Goal: Task Accomplishment & Management: Manage account settings

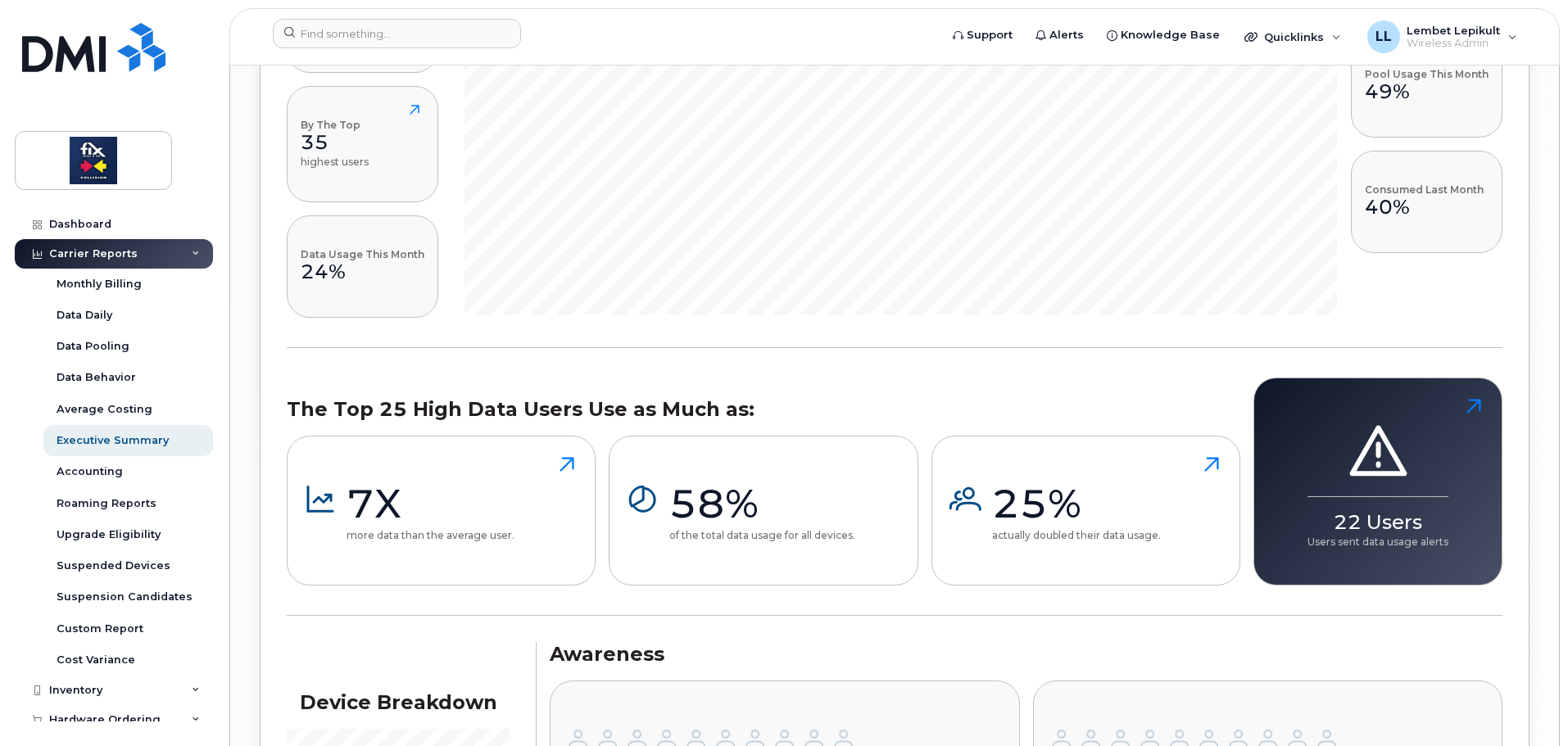
scroll to position [1473, 0]
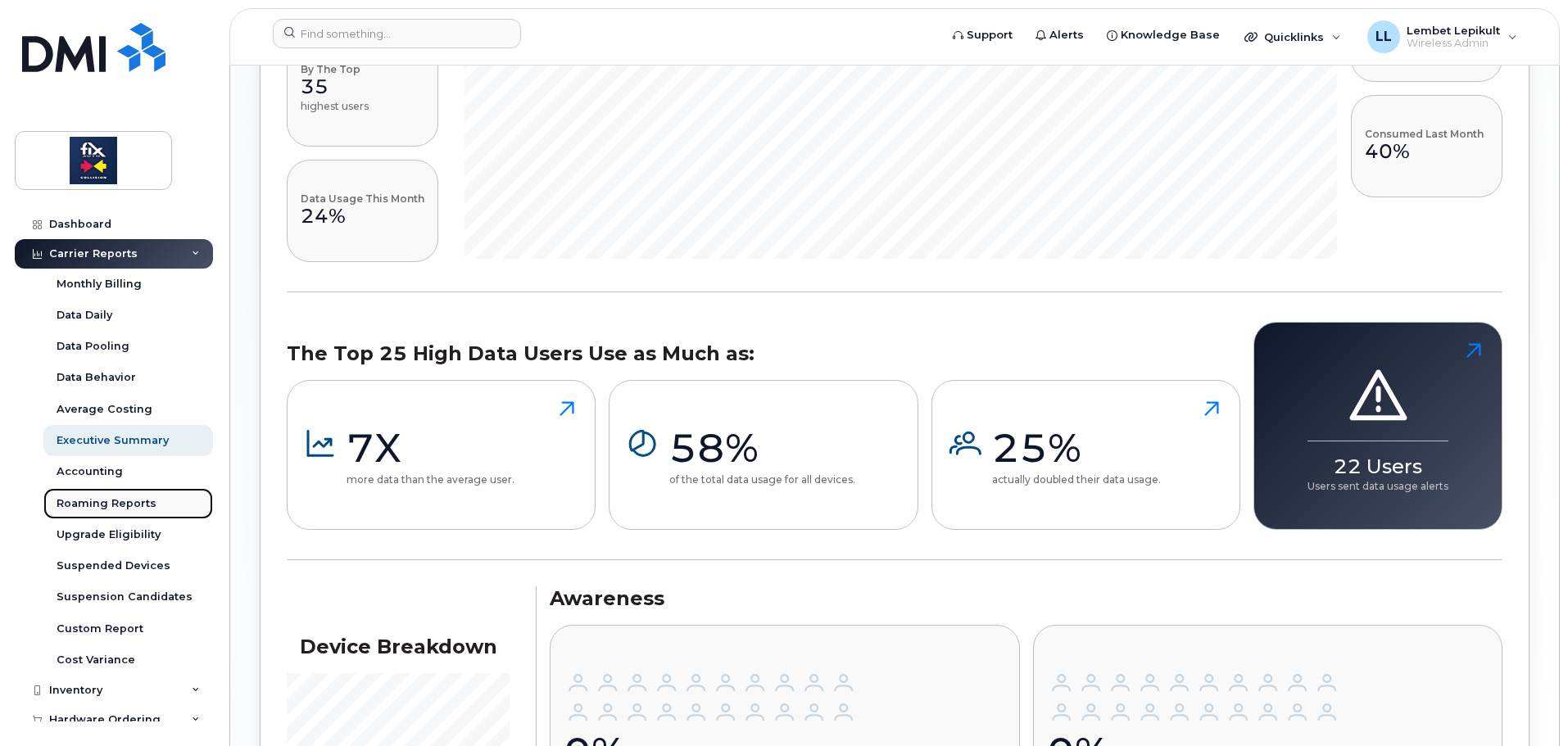
click at [116, 501] on div "Roaming Reports" at bounding box center [106, 503] width 100 height 14
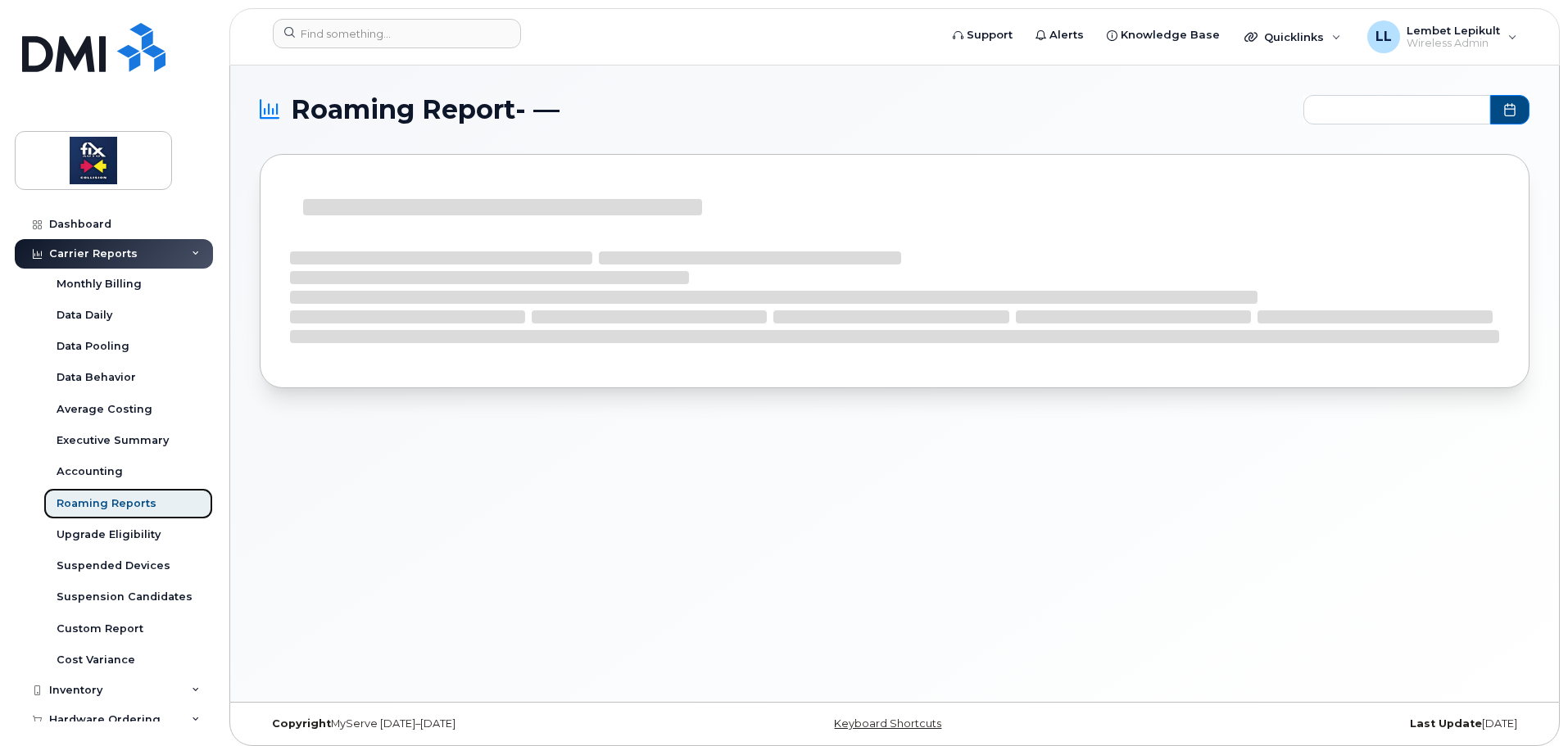
type input "2024-11 - 2025-09"
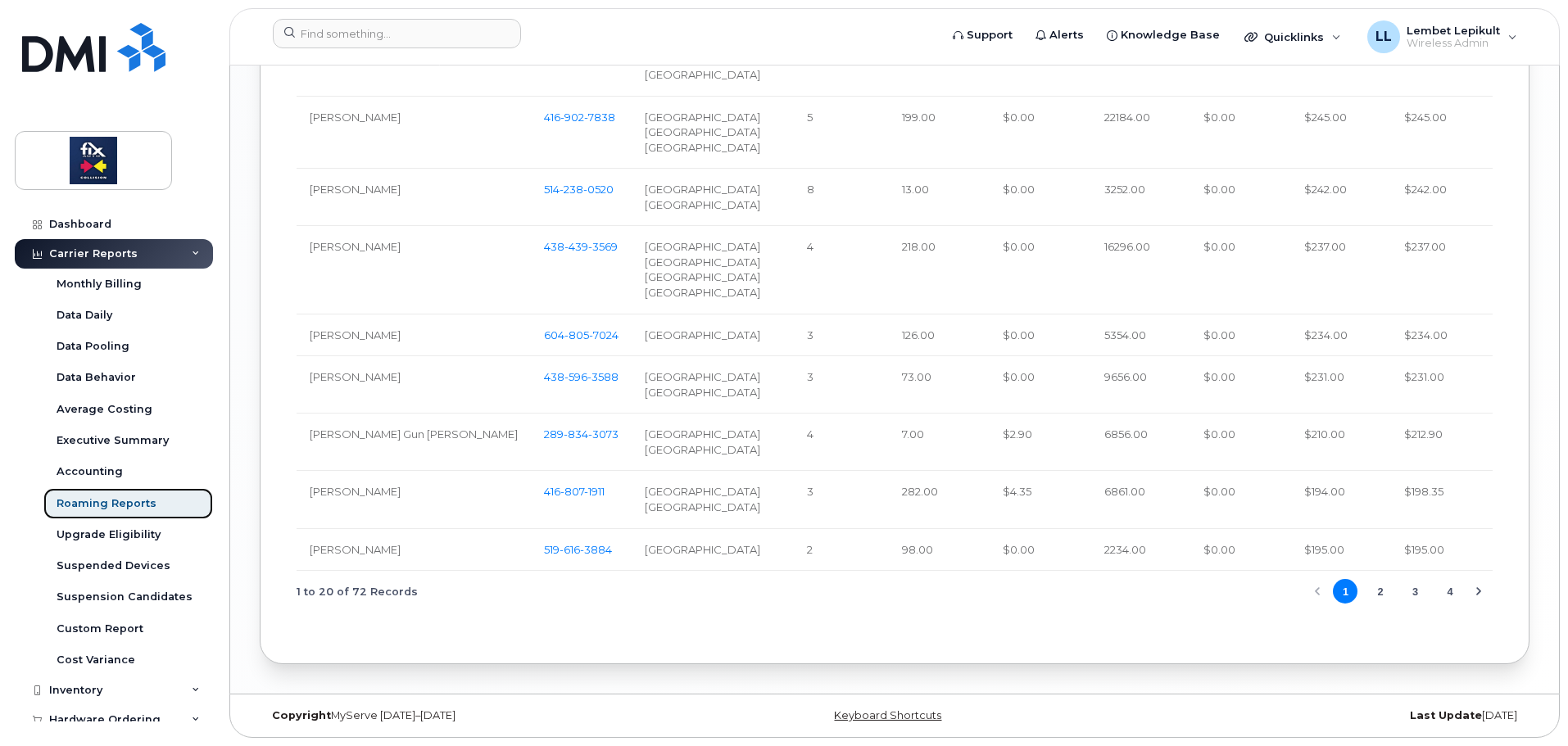
scroll to position [2128, 0]
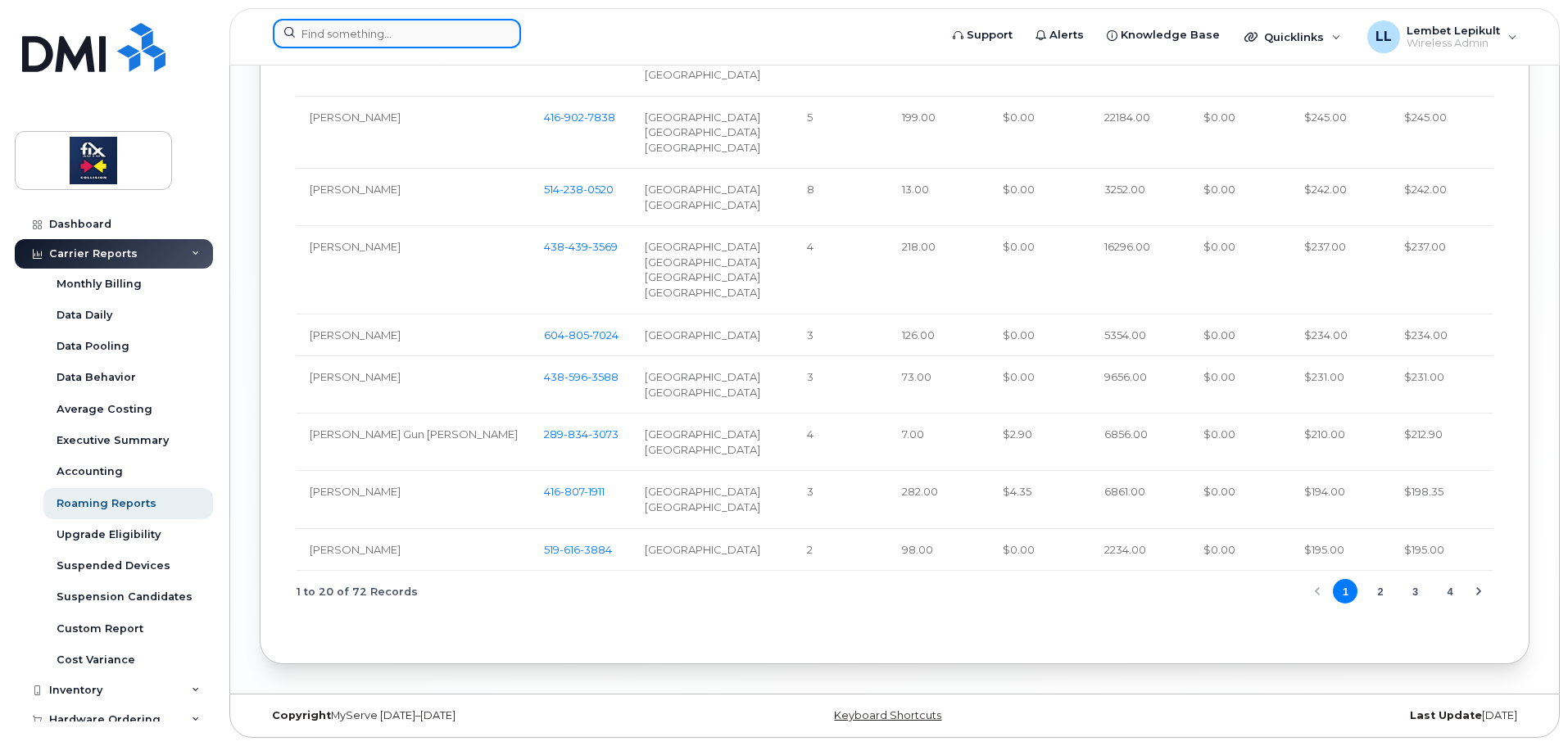
click at [396, 30] on input at bounding box center [396, 33] width 248 height 30
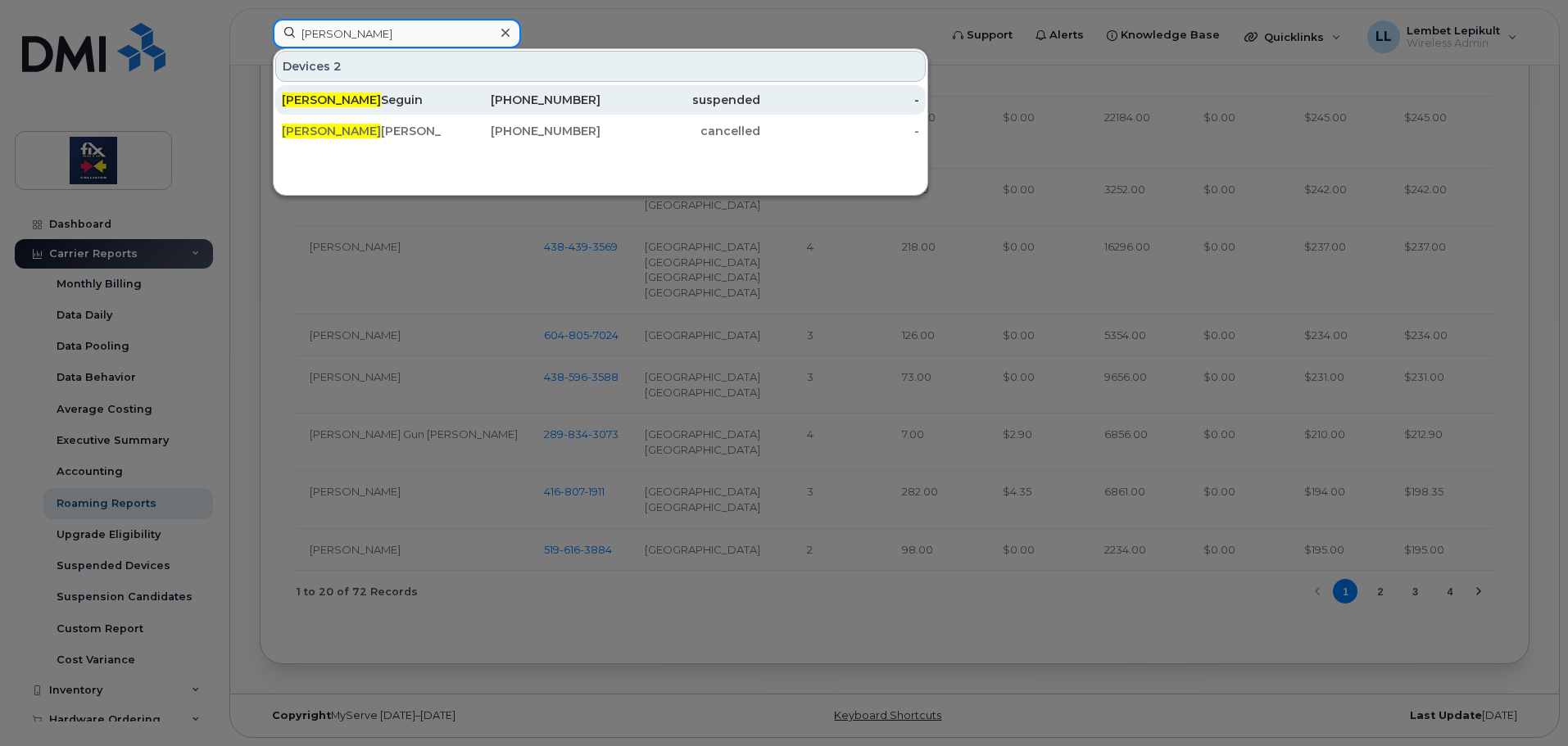
type input "sylvain"
click at [367, 104] on div "Sylvain Seguin" at bounding box center [361, 99] width 159 height 16
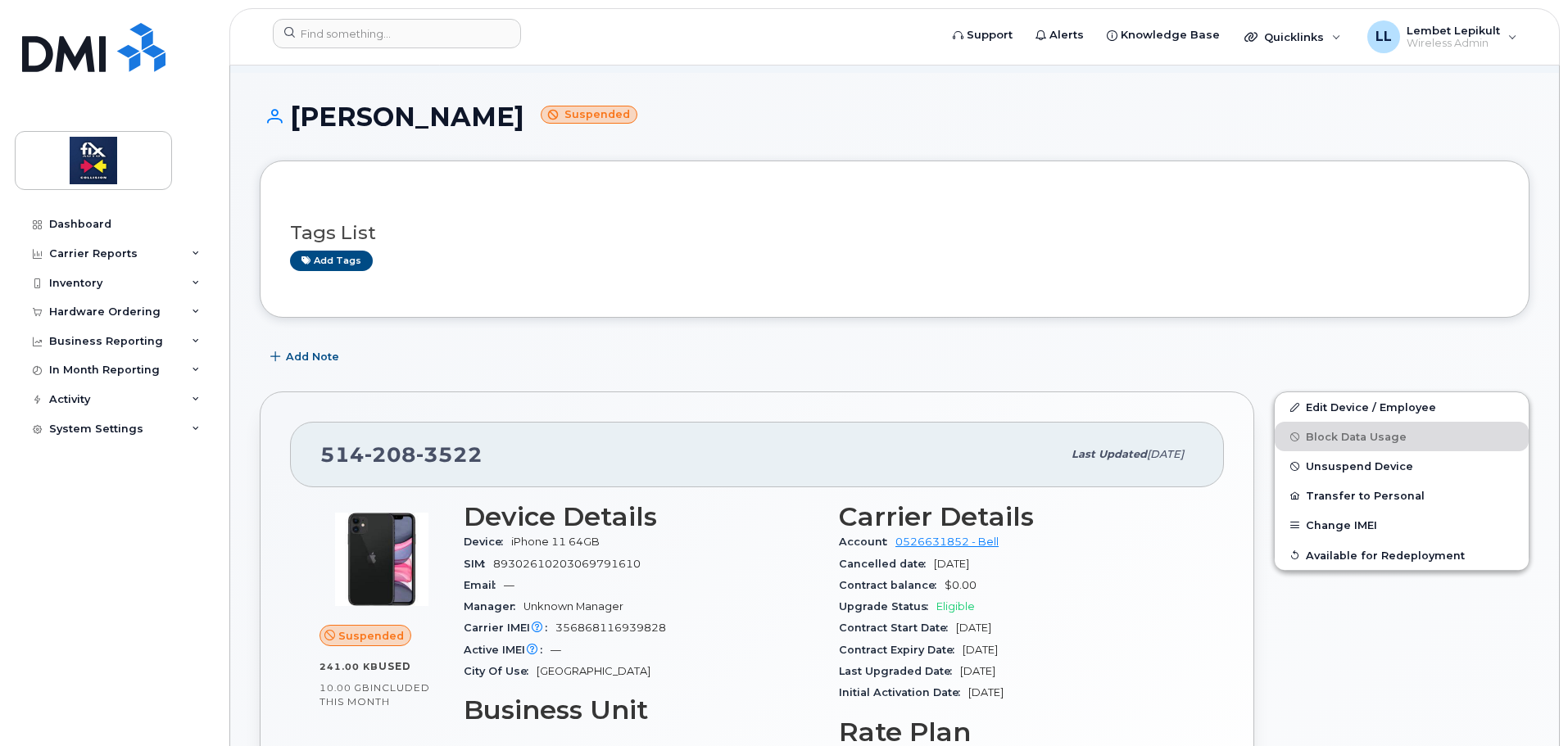
scroll to position [164, 0]
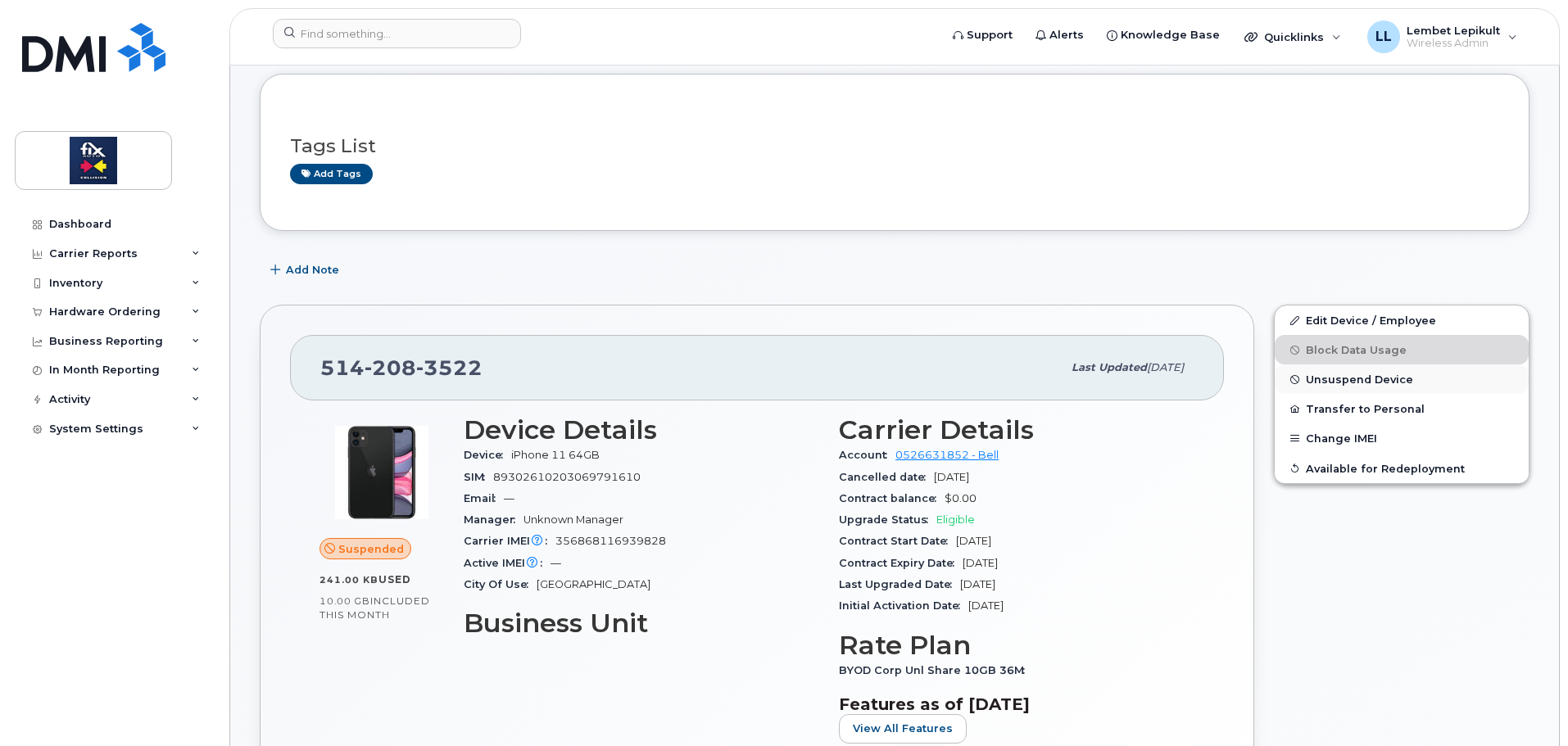
click at [1379, 381] on span "Unsuspend Device" at bounding box center [1359, 379] width 107 height 13
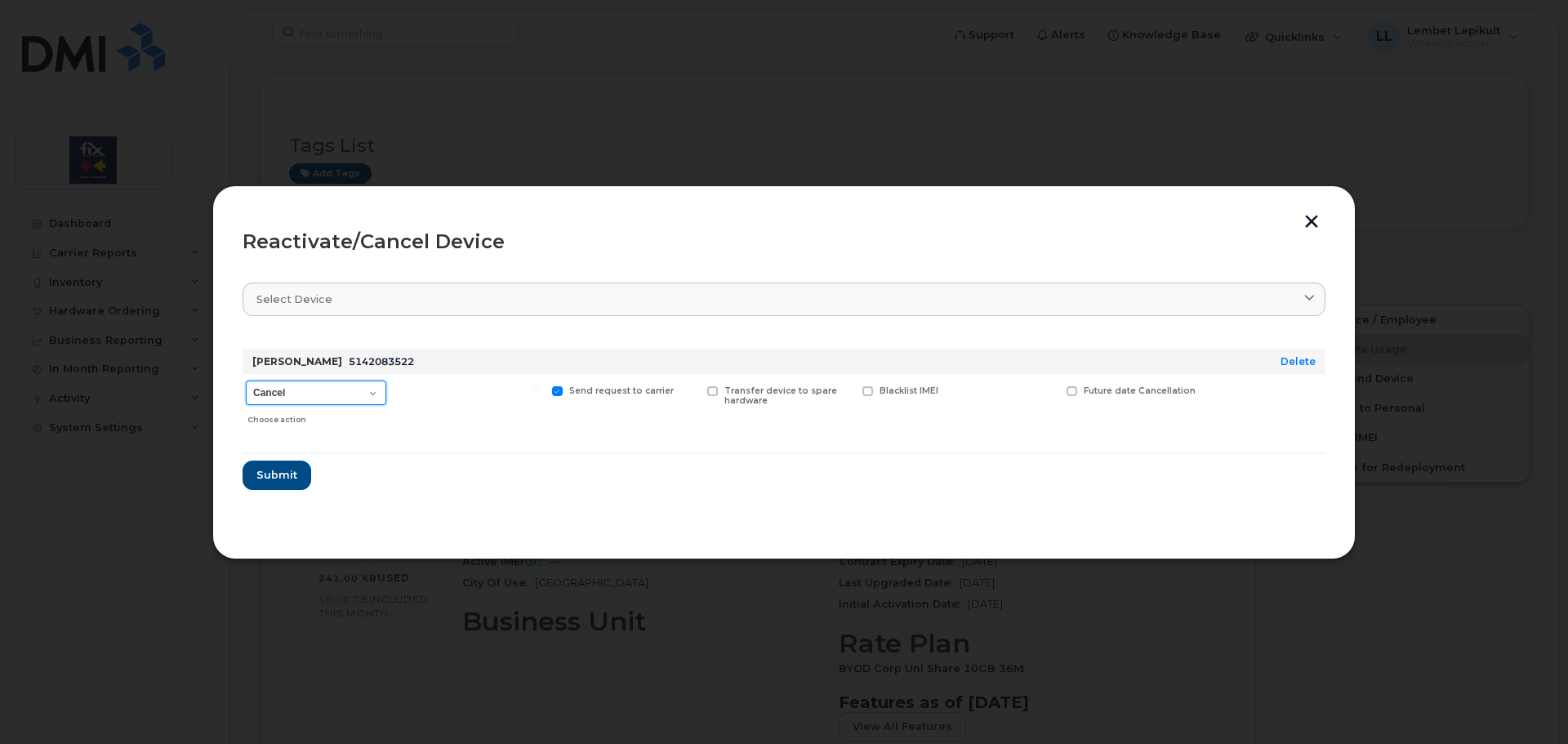
click at [301, 390] on select "Cancel Suspend - Extend Suspension Reactivate" at bounding box center [315, 393] width 140 height 24
select select "[object Object]"
click at [245, 381] on select "Cancel Suspend - Extend Suspension Reactivate" at bounding box center [315, 393] width 140 height 24
click at [277, 484] on button "Submit" at bounding box center [276, 475] width 67 height 29
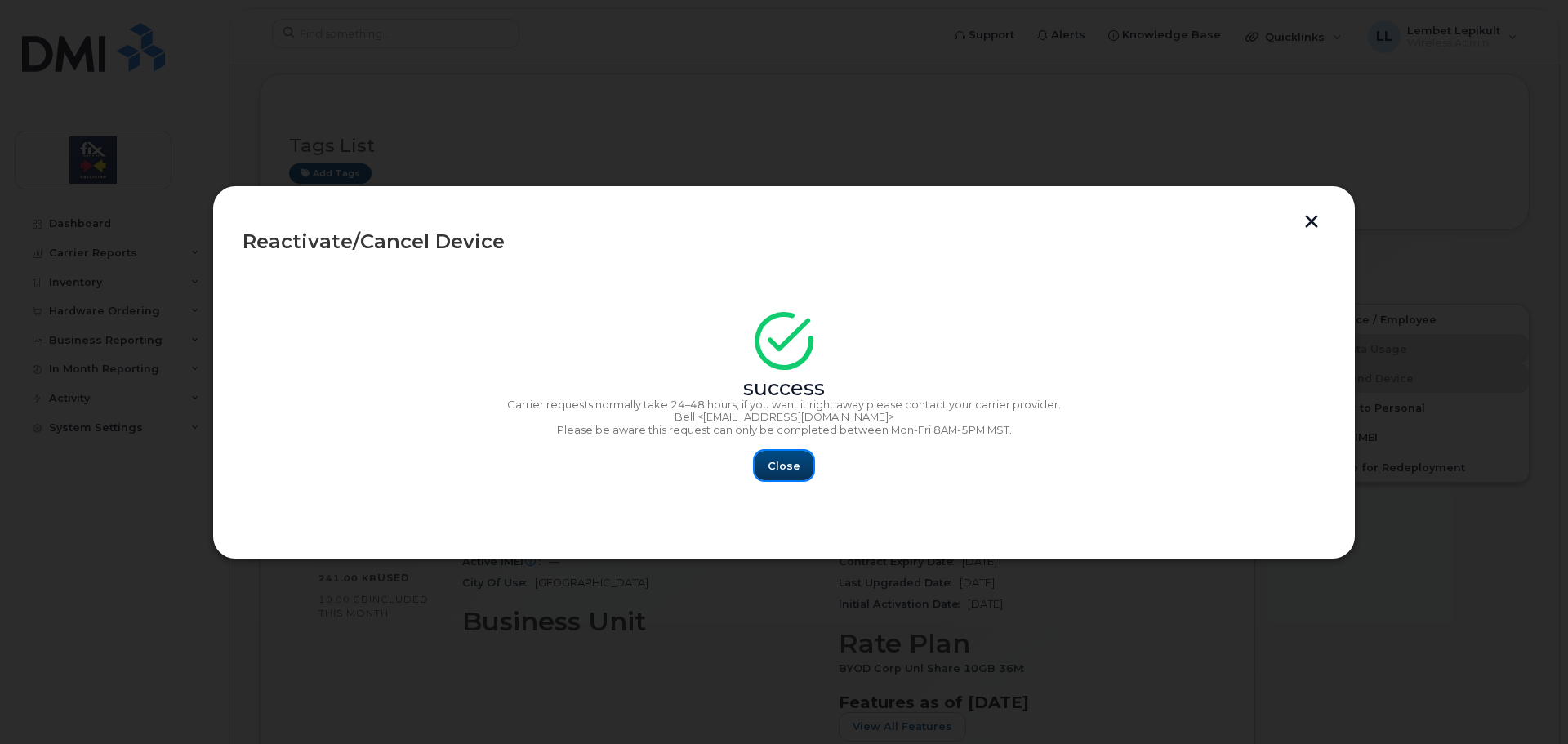
click at [794, 472] on span "Close" at bounding box center [784, 466] width 33 height 15
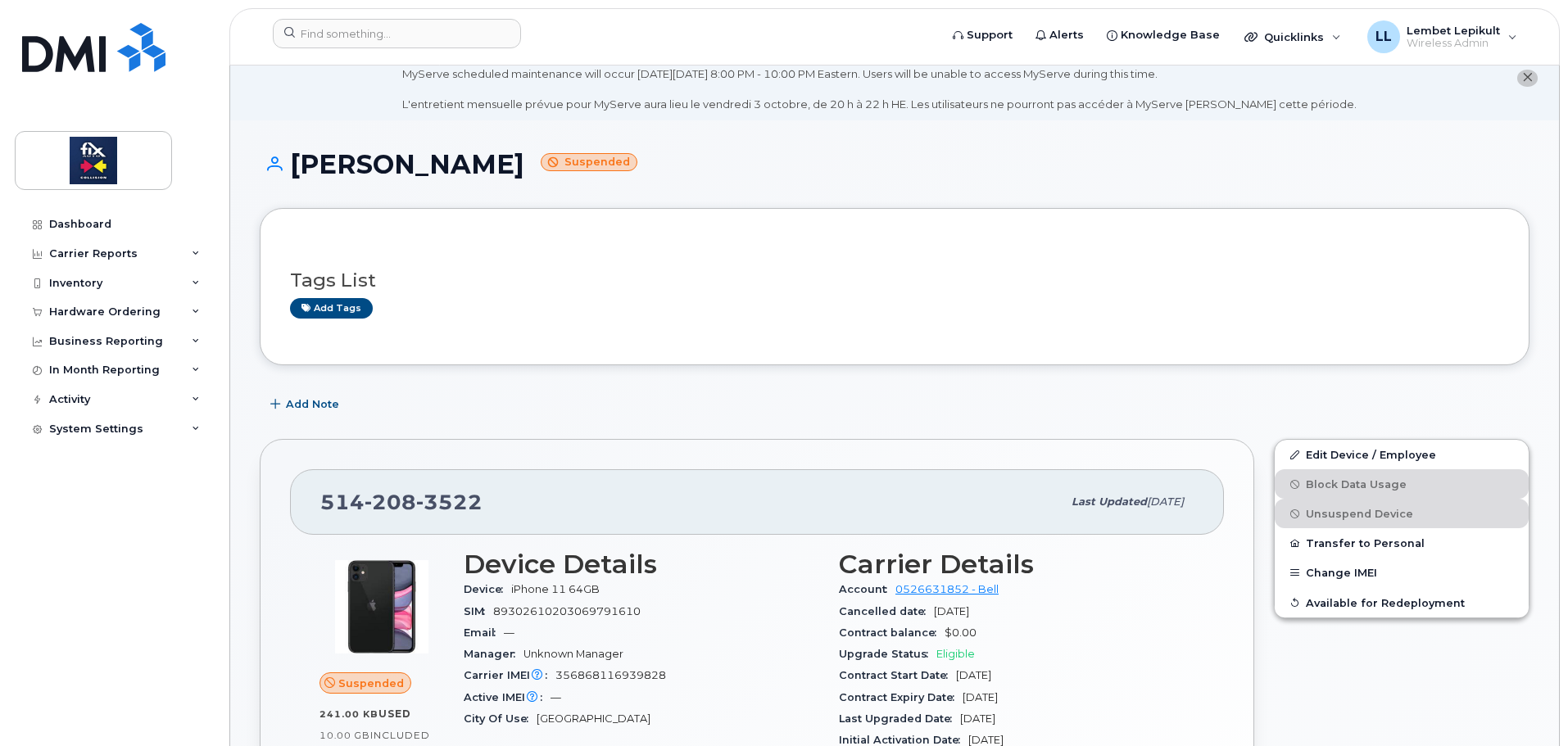
scroll to position [0, 0]
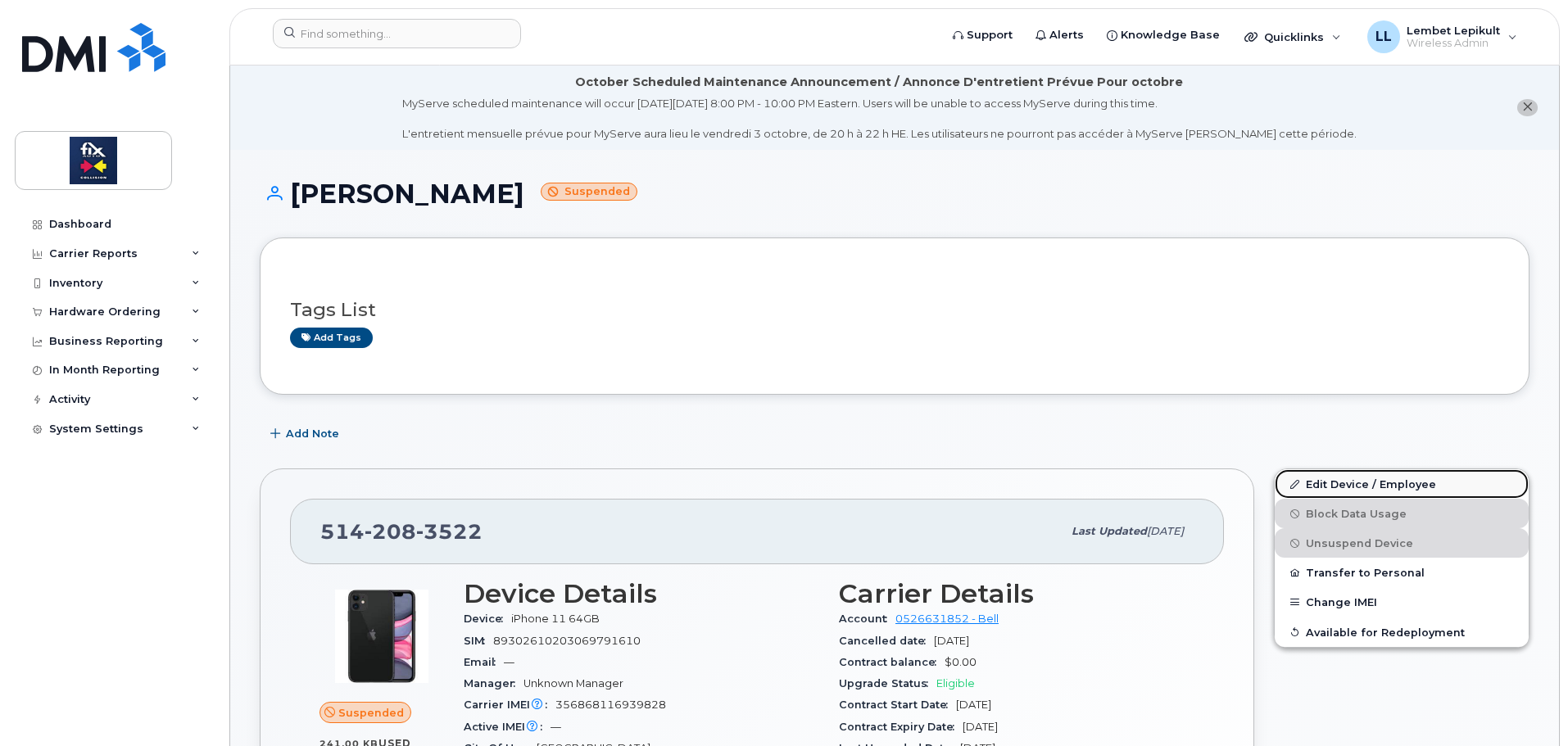
click at [1370, 477] on link "Edit Device / Employee" at bounding box center [1401, 484] width 254 height 30
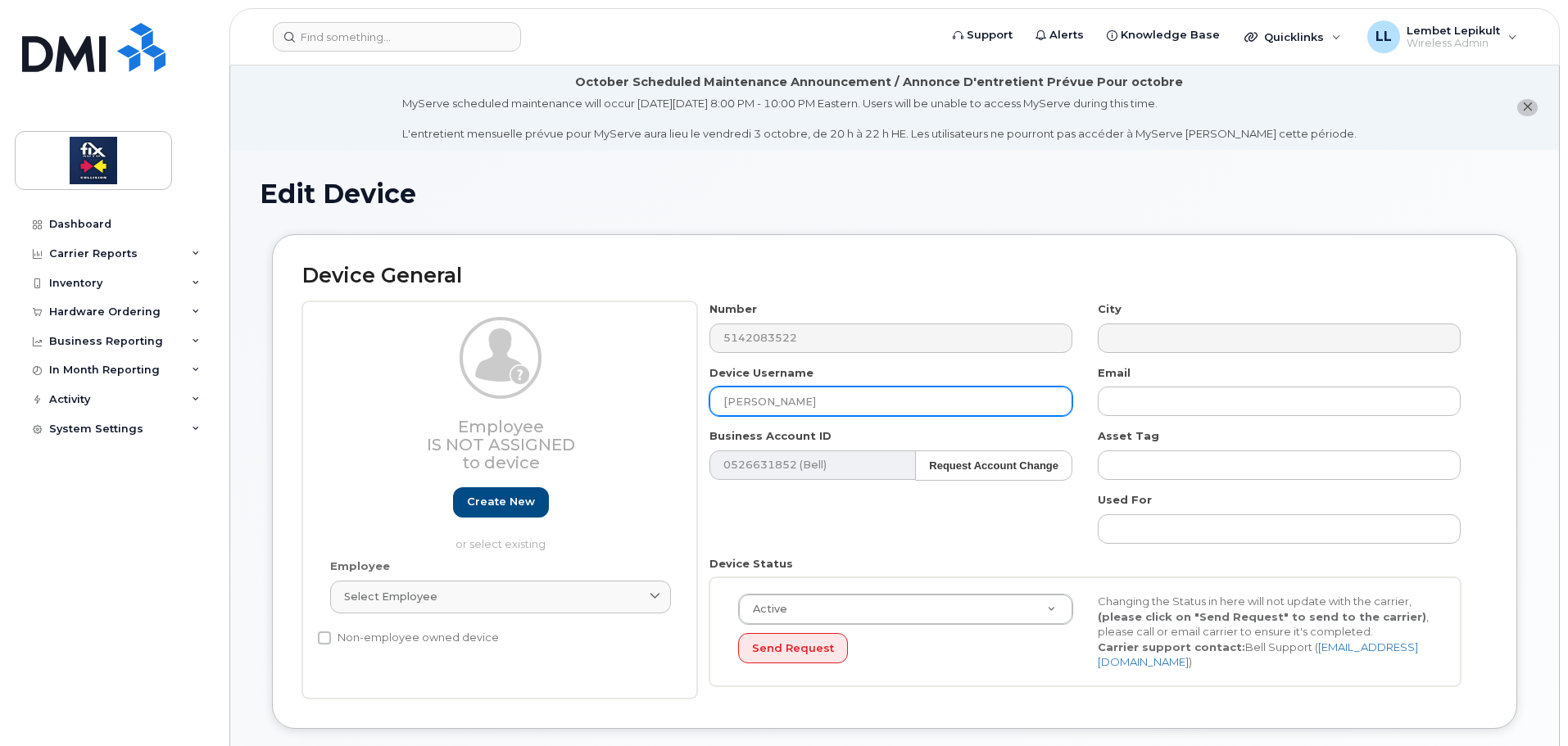
drag, startPoint x: 818, startPoint y: 401, endPoint x: 608, endPoint y: 437, distance: 213.1
click at [608, 437] on div "Employee Is not assigned to device Create new or select existing Employee Selec…" at bounding box center [894, 499] width 1184 height 397
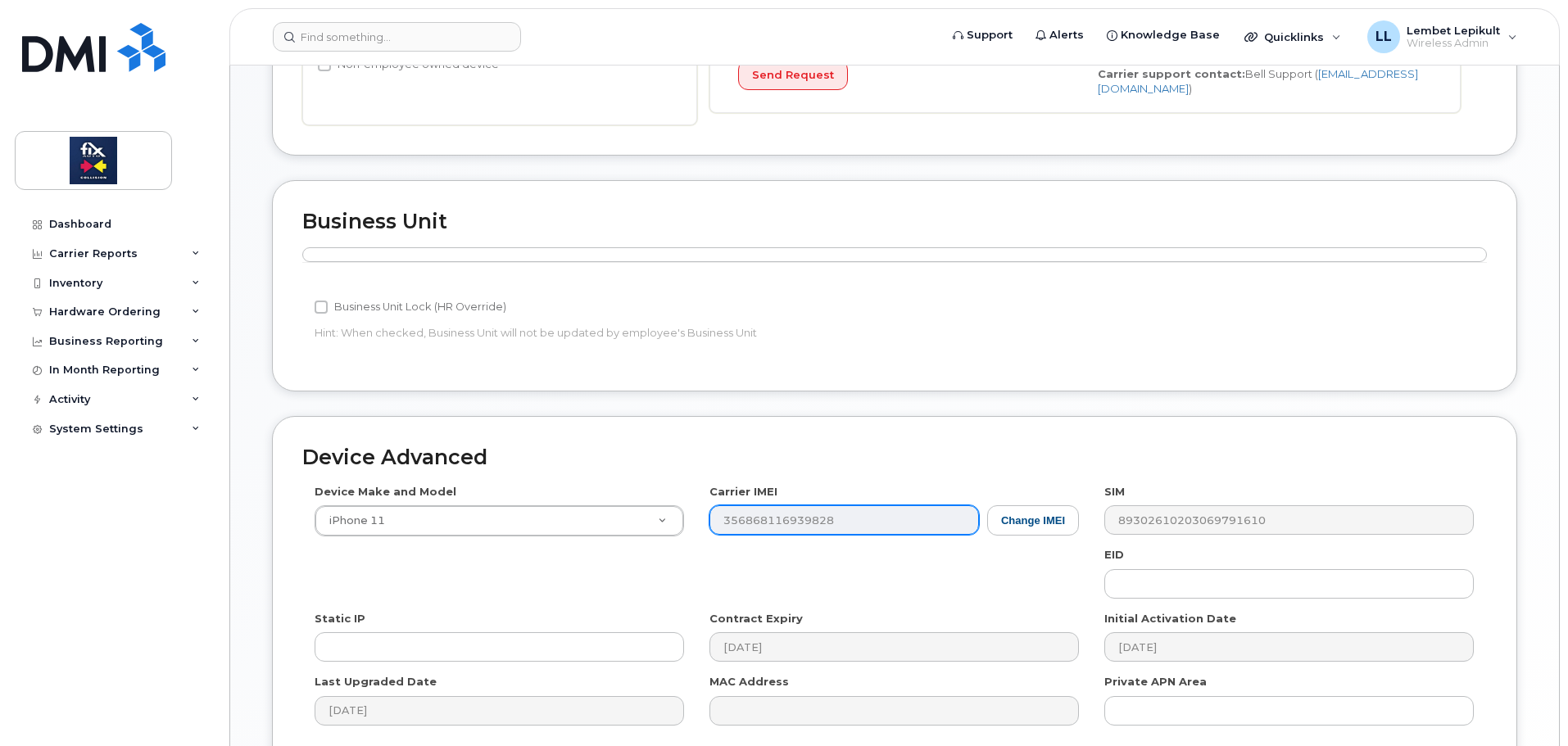
scroll to position [726, 0]
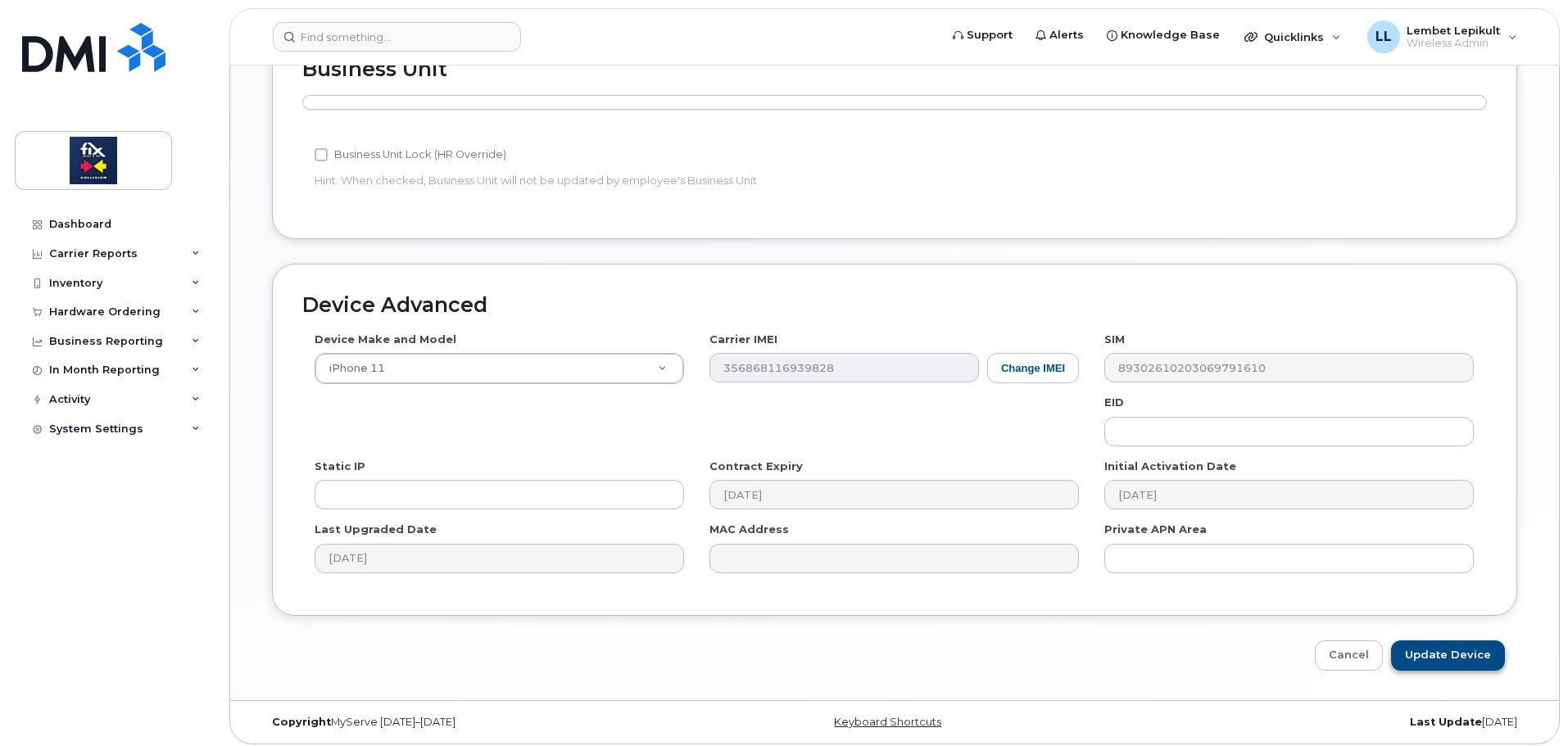
type input "Tyler Johansen"
click at [1446, 646] on input "Update Device" at bounding box center [1447, 655] width 114 height 30
type input "Saving..."
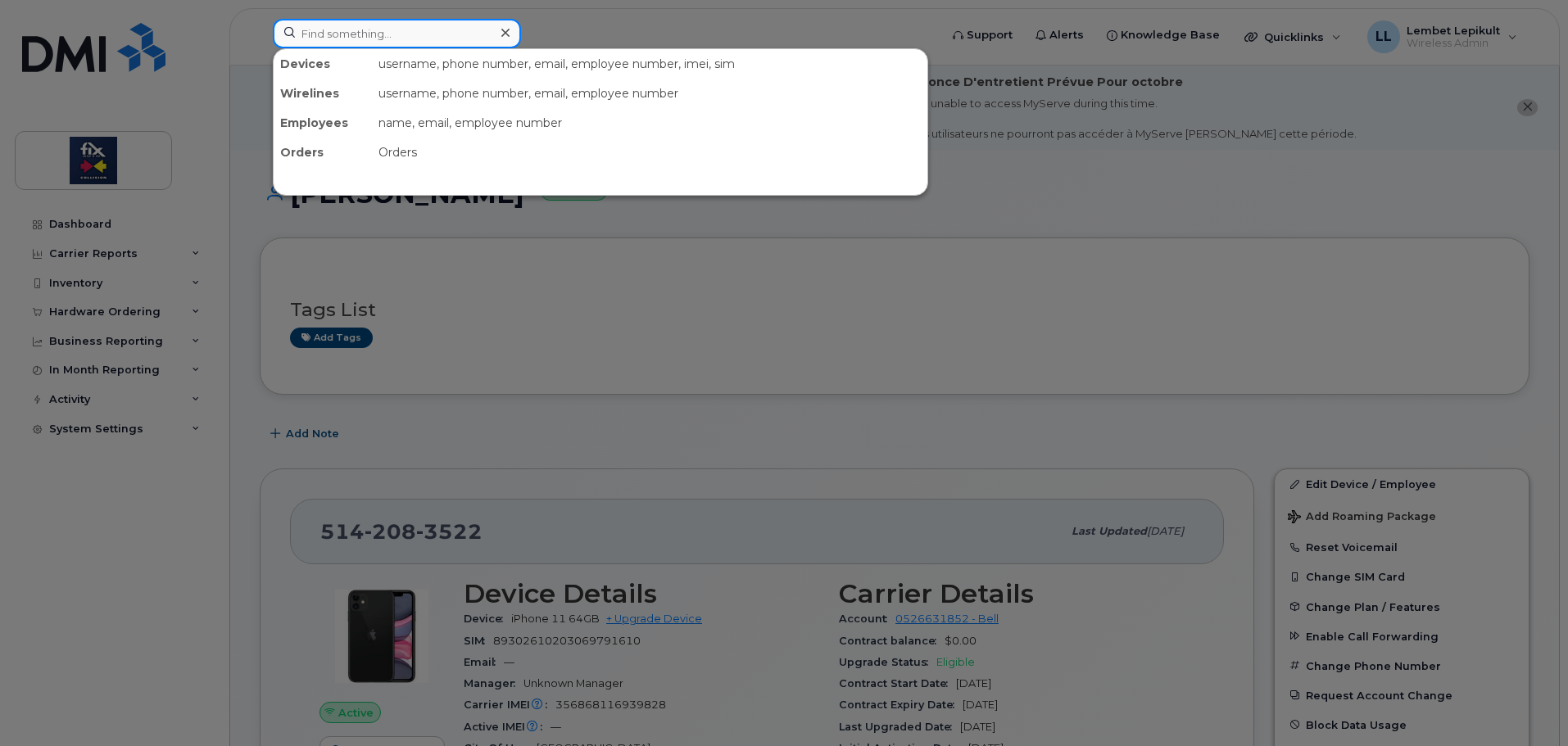
paste input "353625281841905"
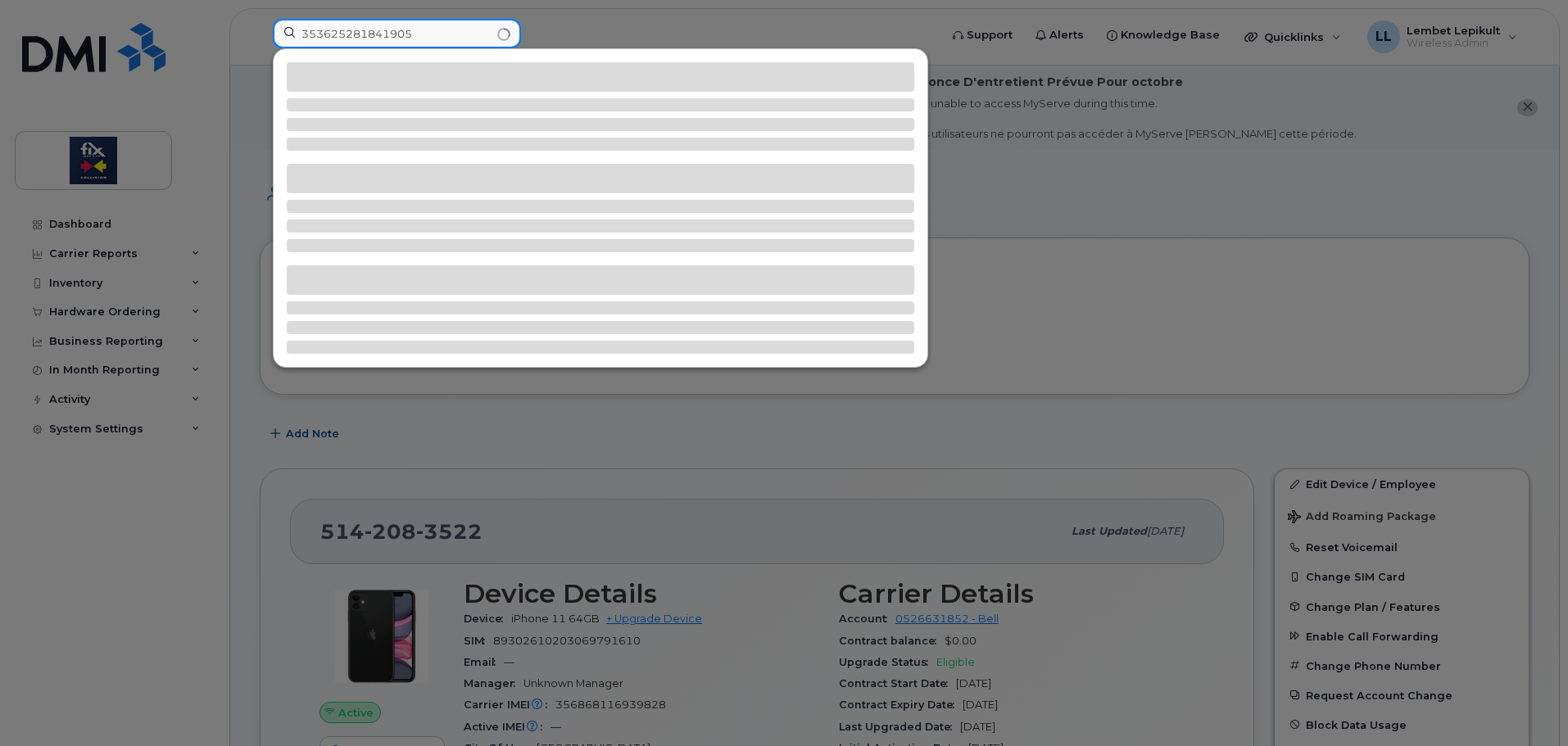
type input "353625281841905"
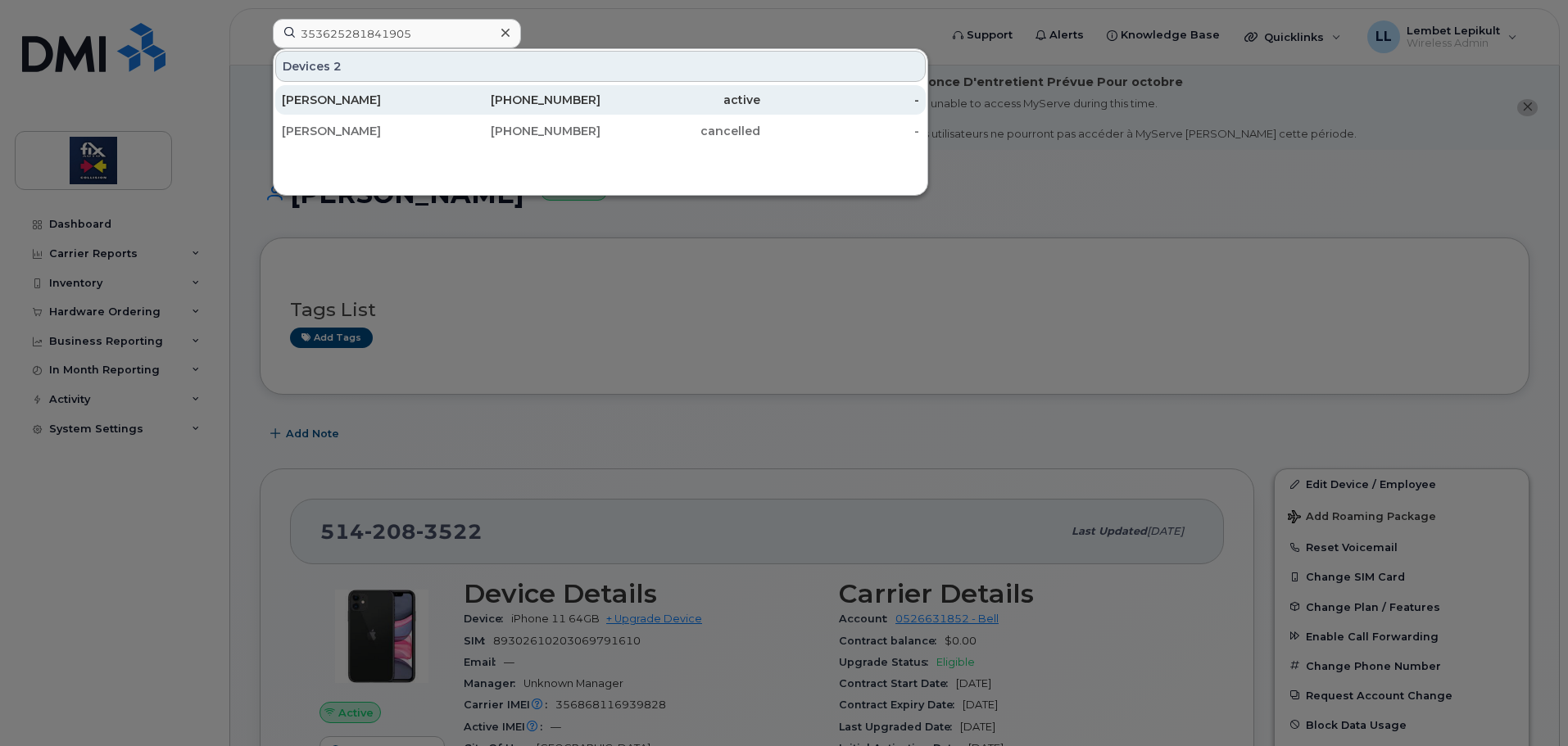
click at [382, 103] on div "Alexandra Manzano" at bounding box center [361, 99] width 159 height 16
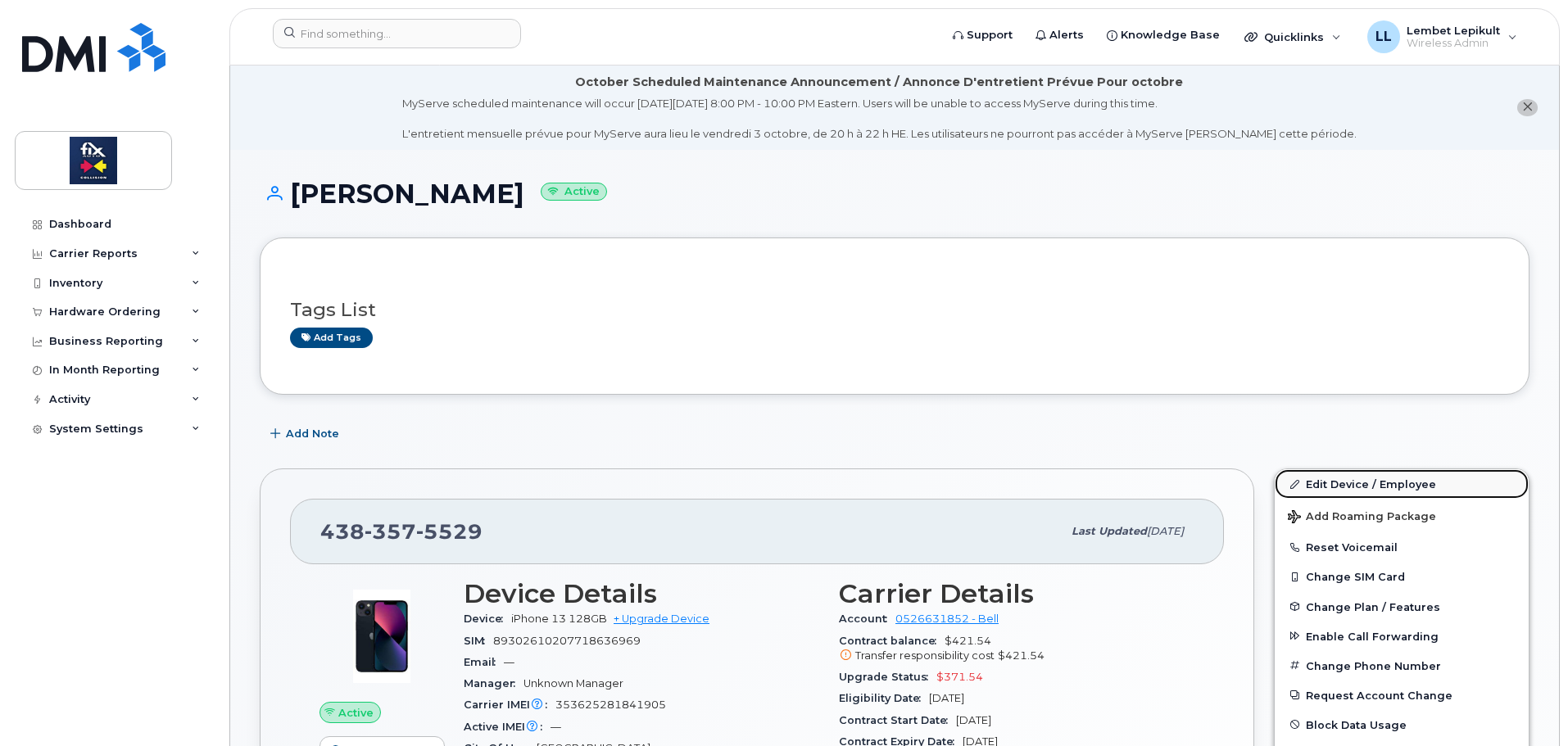
click at [1366, 484] on link "Edit Device / Employee" at bounding box center [1401, 484] width 254 height 30
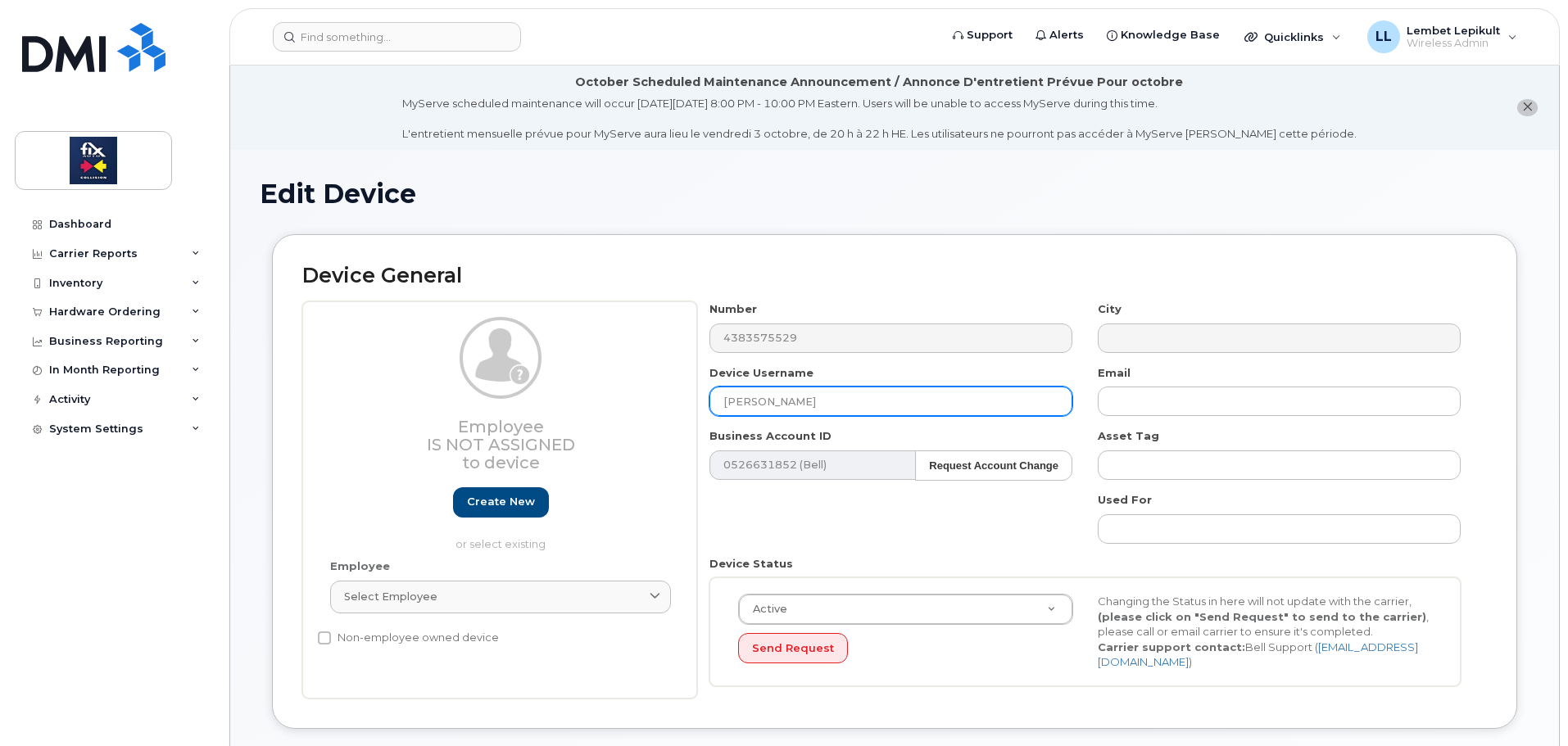
click at [849, 404] on input "[PERSON_NAME]" at bounding box center [891, 400] width 363 height 30
type input "A"
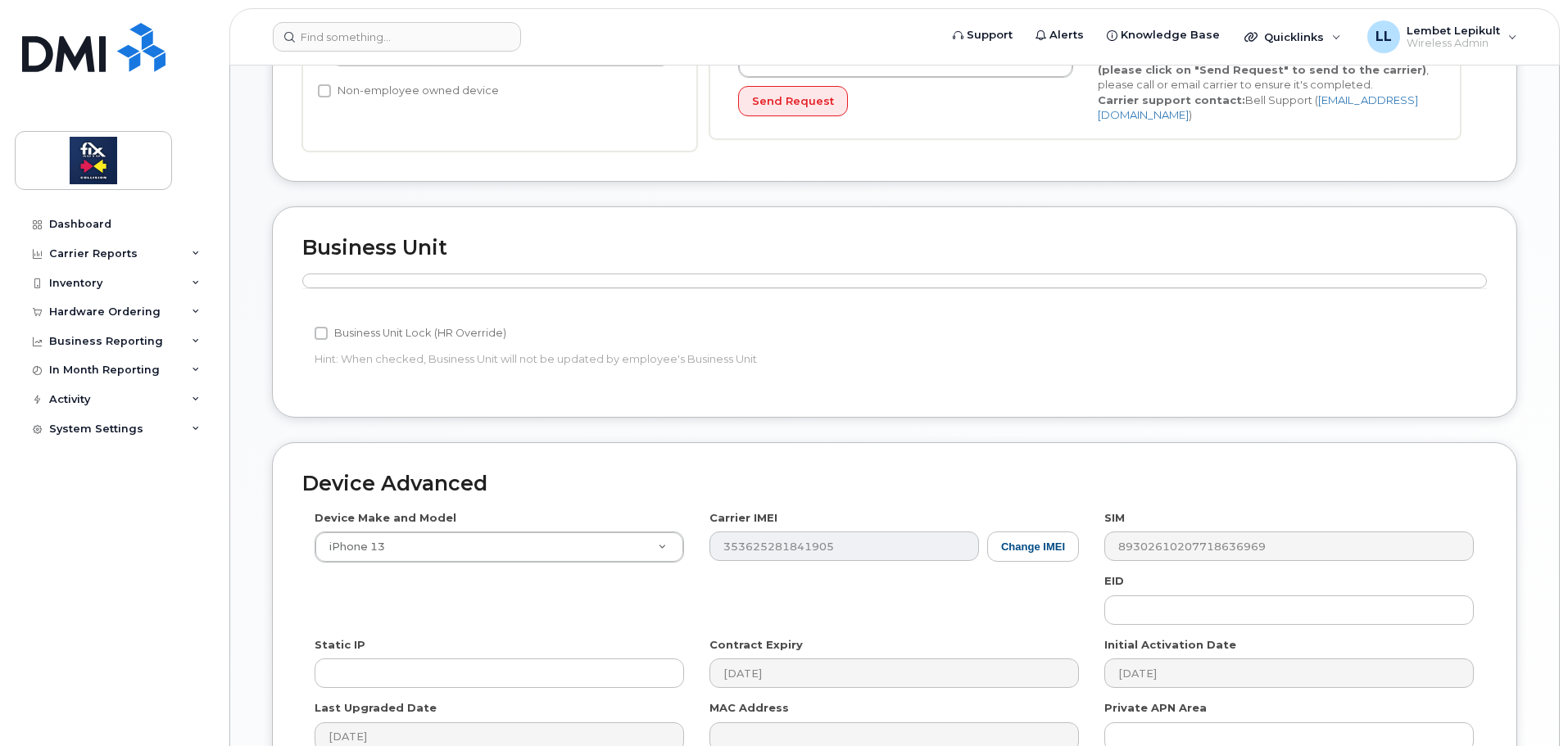
scroll to position [726, 0]
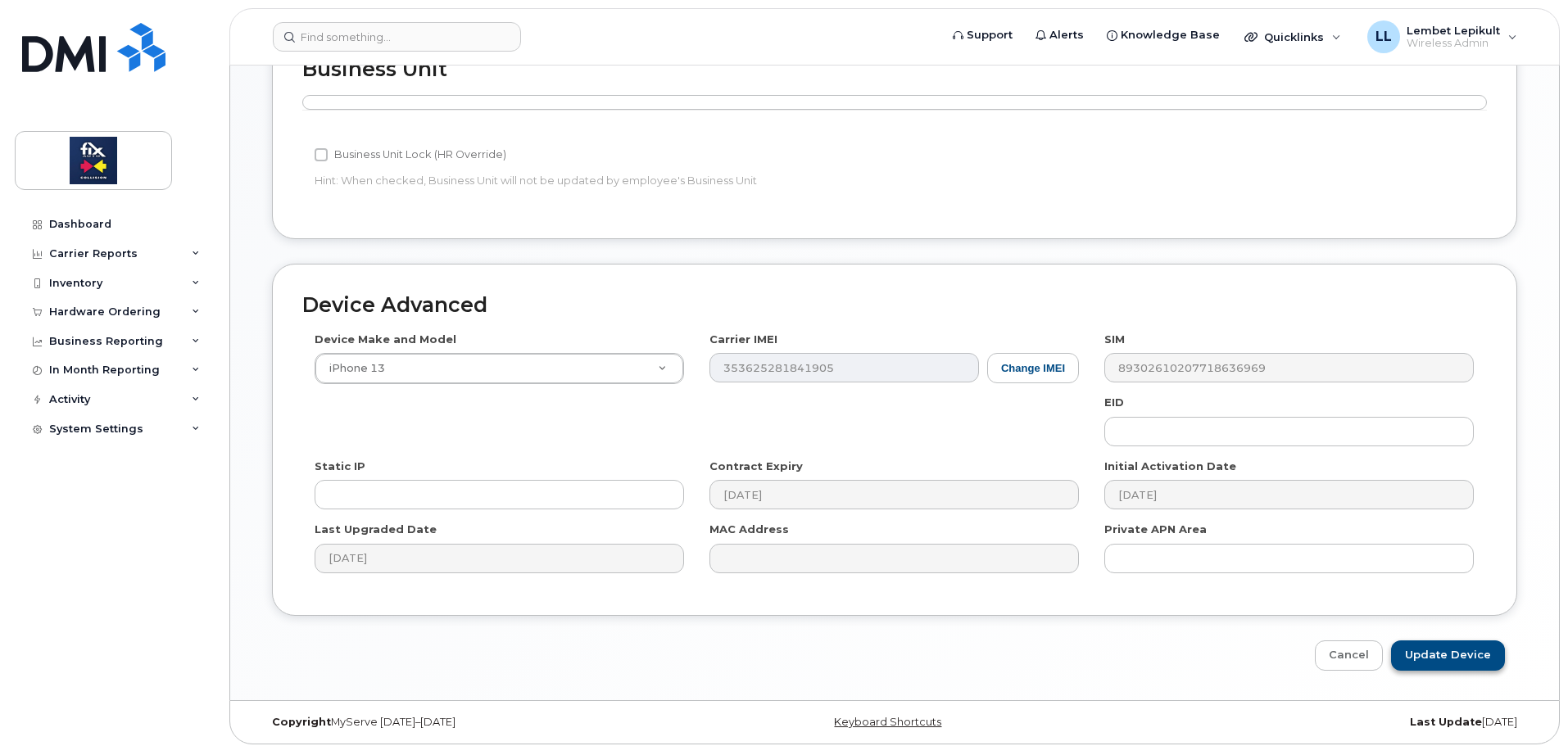
type input "[PERSON_NAME]"
click at [1474, 653] on input "Update Device" at bounding box center [1447, 655] width 114 height 30
type input "Saving..."
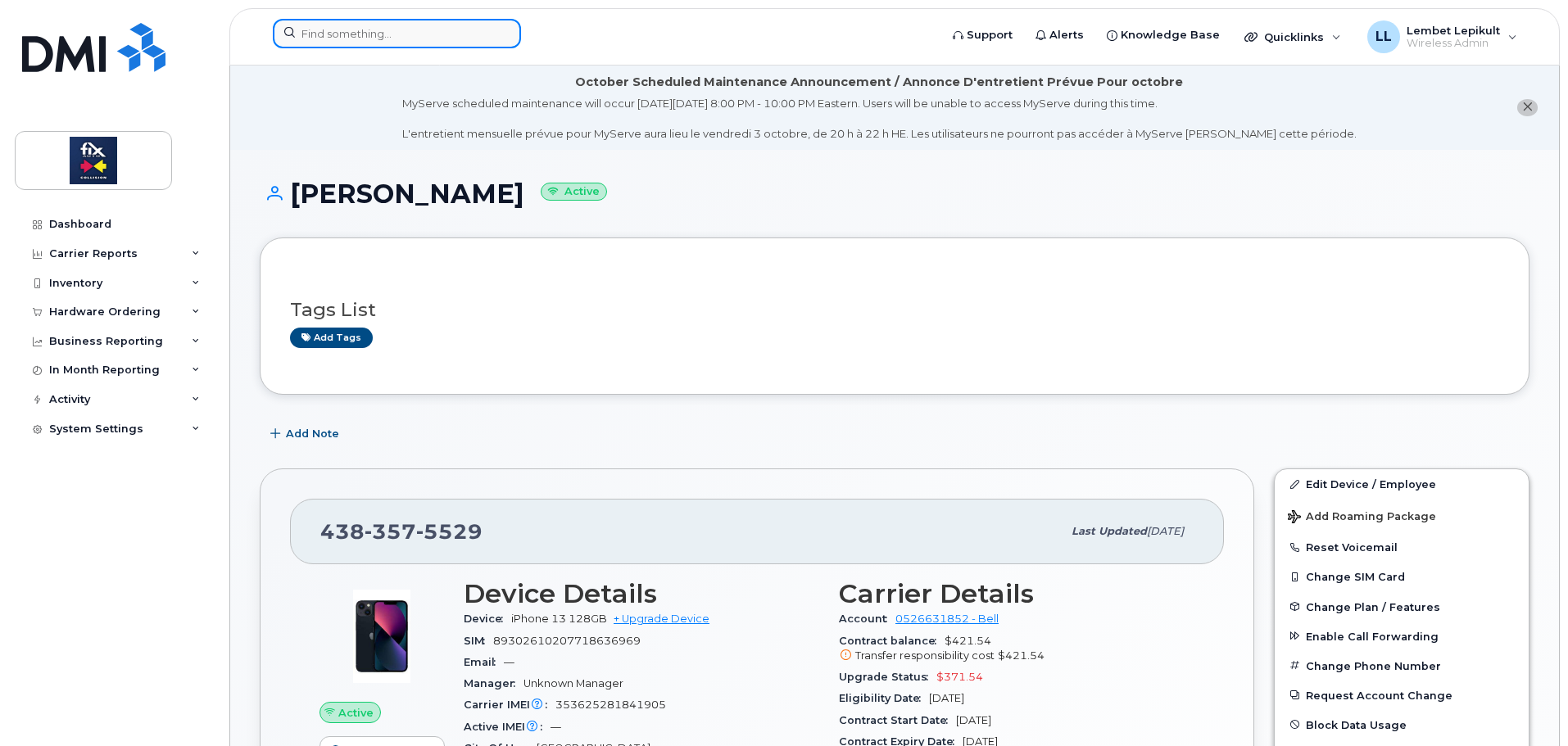
click at [387, 39] on input at bounding box center [396, 33] width 248 height 30
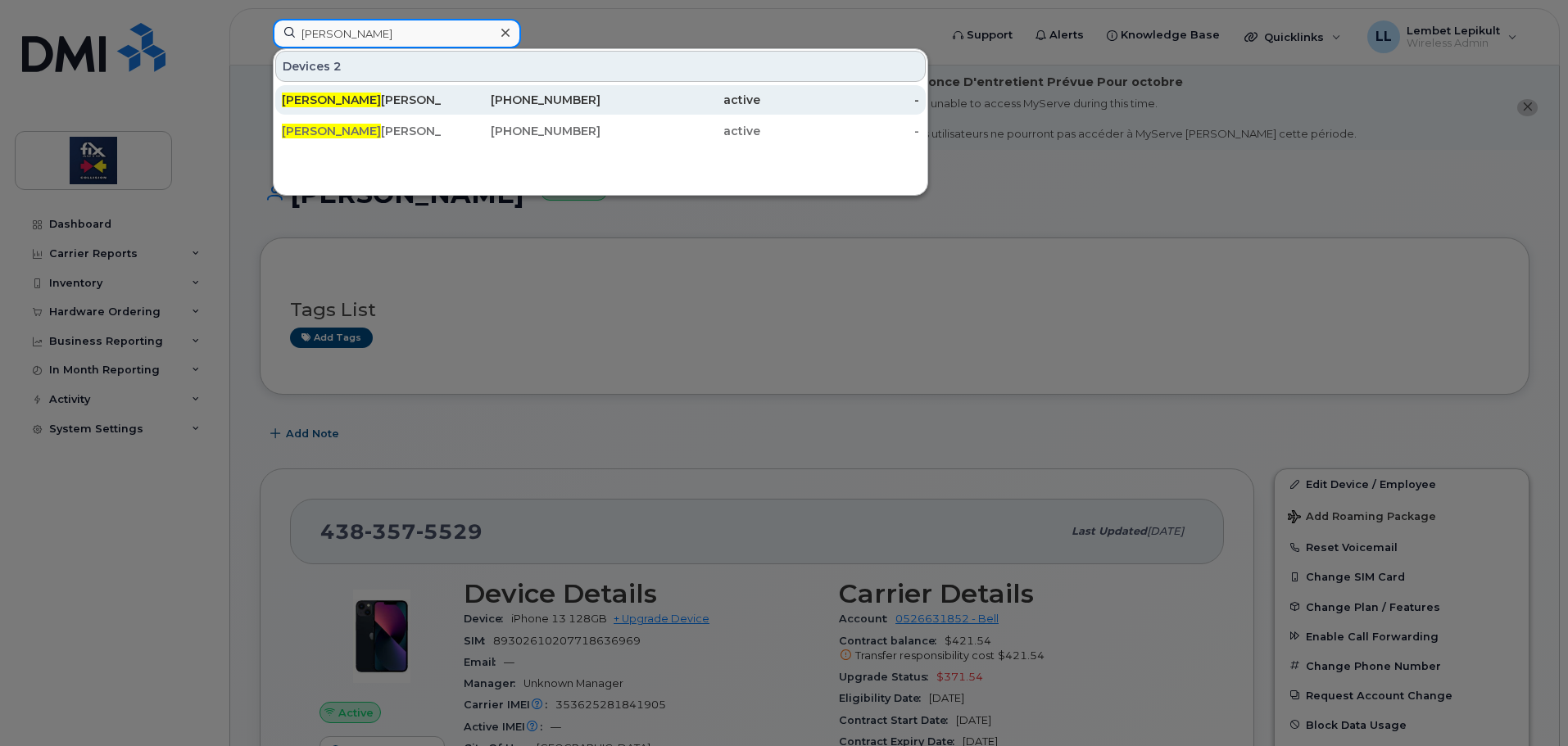
type input "tyler"
click at [337, 101] on div "Tyler Johansen" at bounding box center [361, 99] width 159 height 16
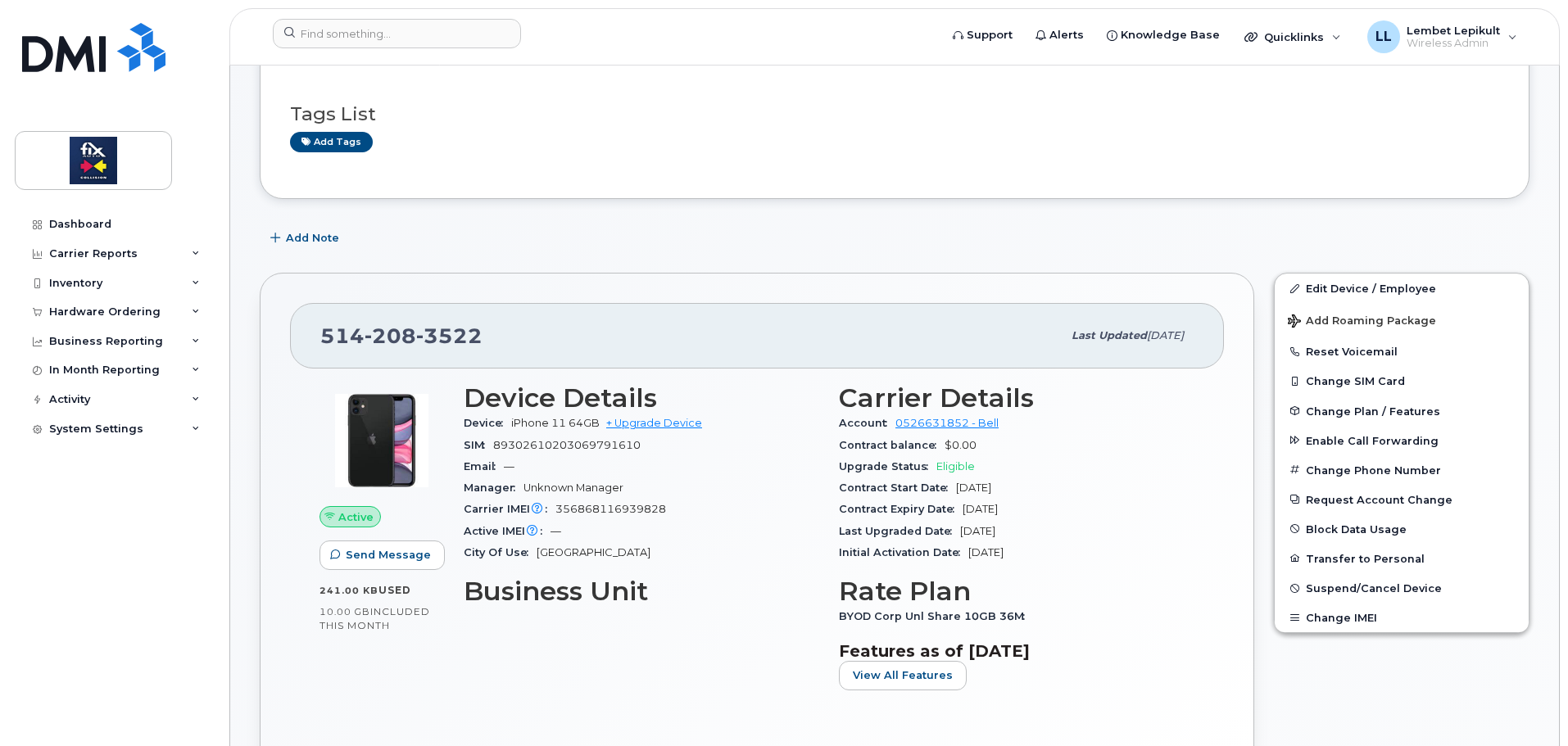
scroll to position [139, 0]
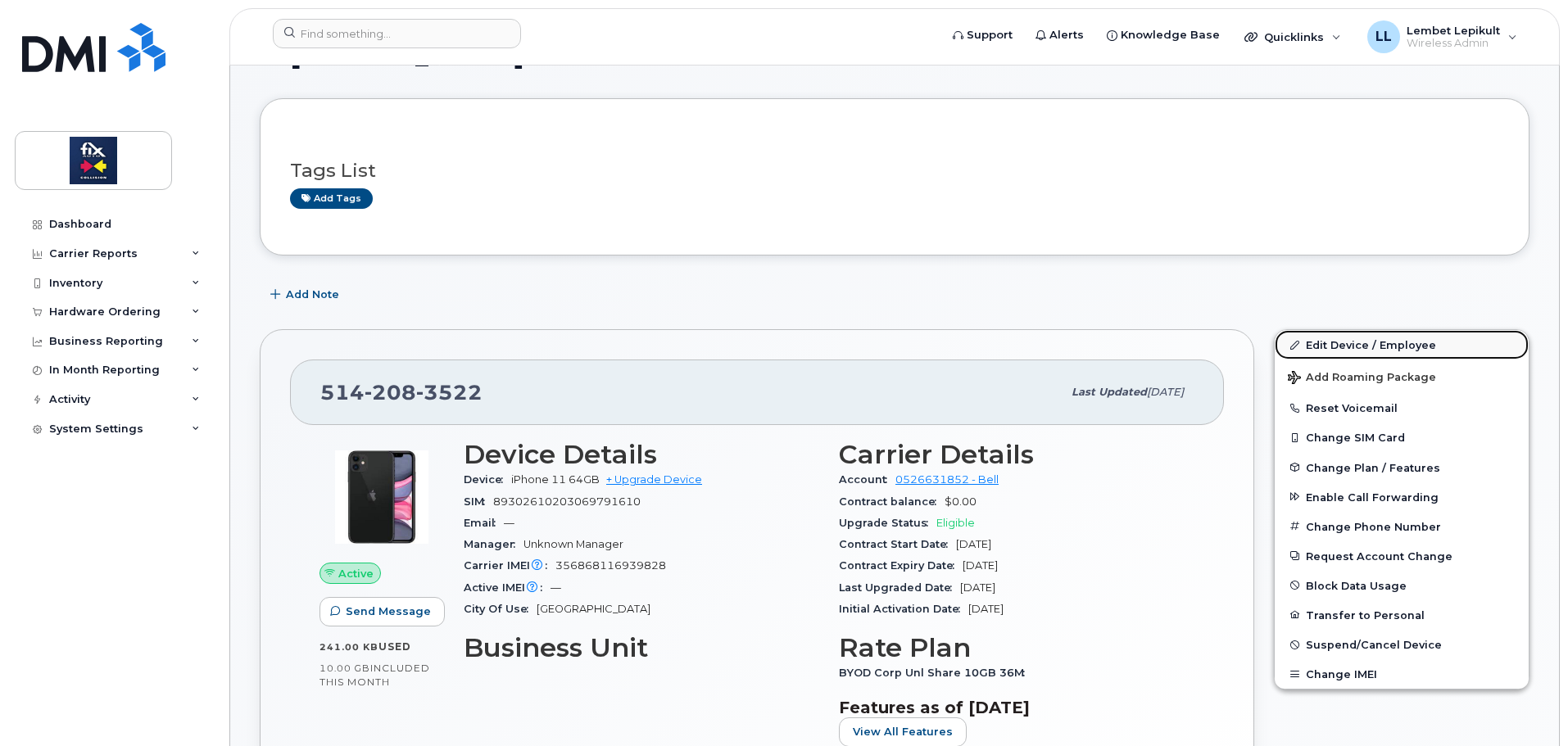
click at [1411, 345] on link "Edit Device / Employee" at bounding box center [1401, 344] width 254 height 30
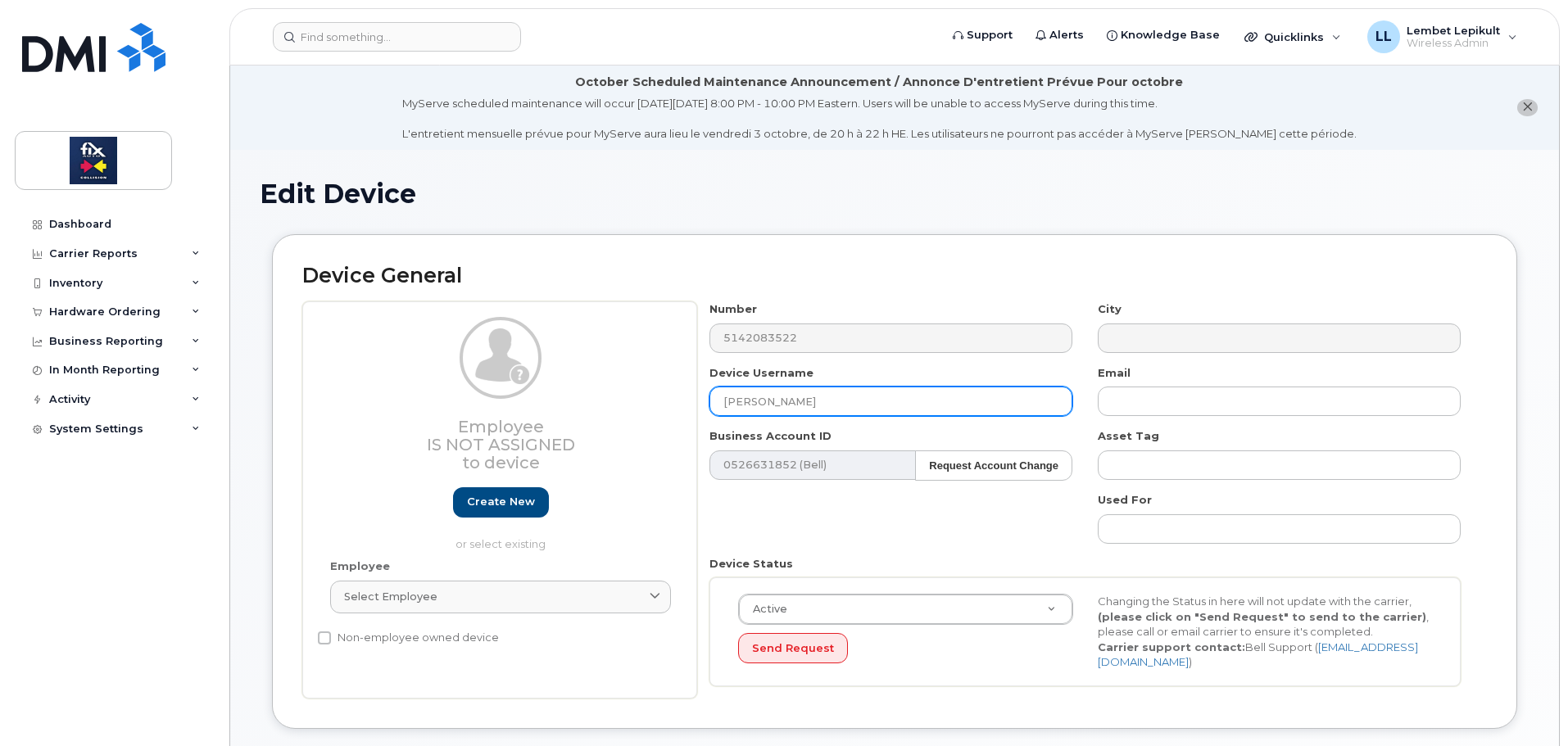
drag, startPoint x: 813, startPoint y: 411, endPoint x: 582, endPoint y: 400, distance: 231.3
click at [582, 400] on div "Employee Is not assigned to device Create new or select existing Employee Selec…" at bounding box center [894, 499] width 1184 height 397
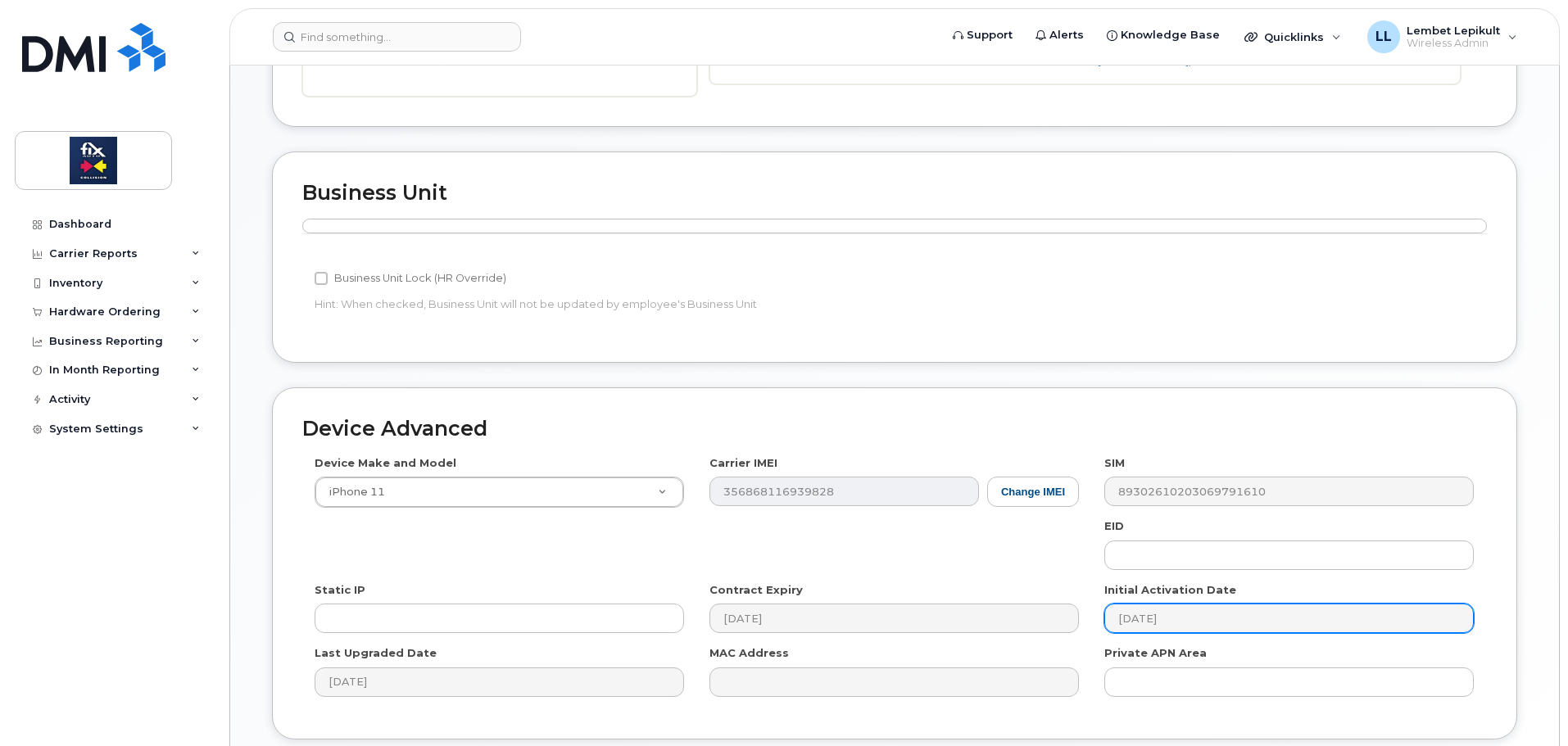
scroll to position [726, 0]
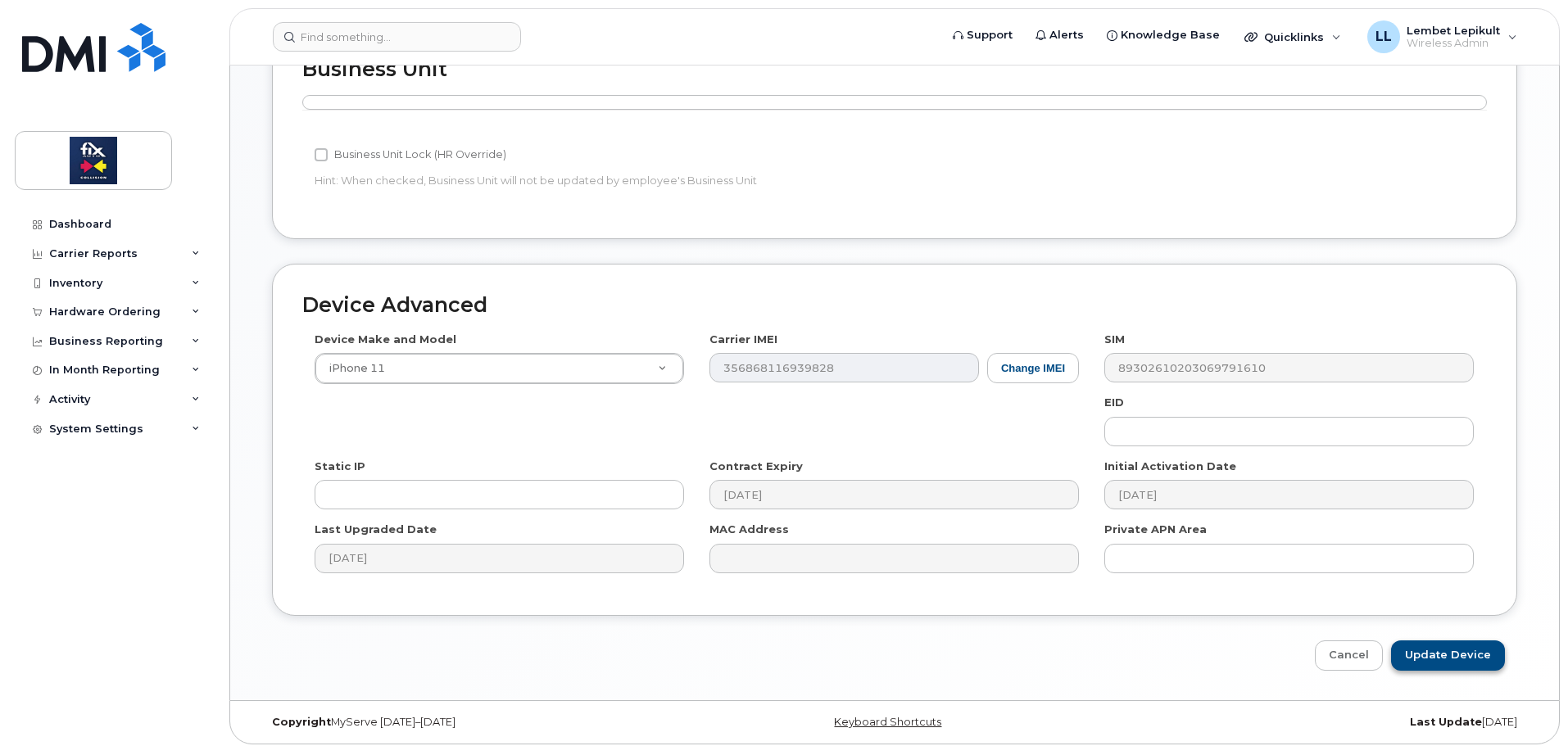
type input "Sylvain Seguin"
click at [1462, 650] on input "Update Device" at bounding box center [1447, 655] width 114 height 30
type input "Saving..."
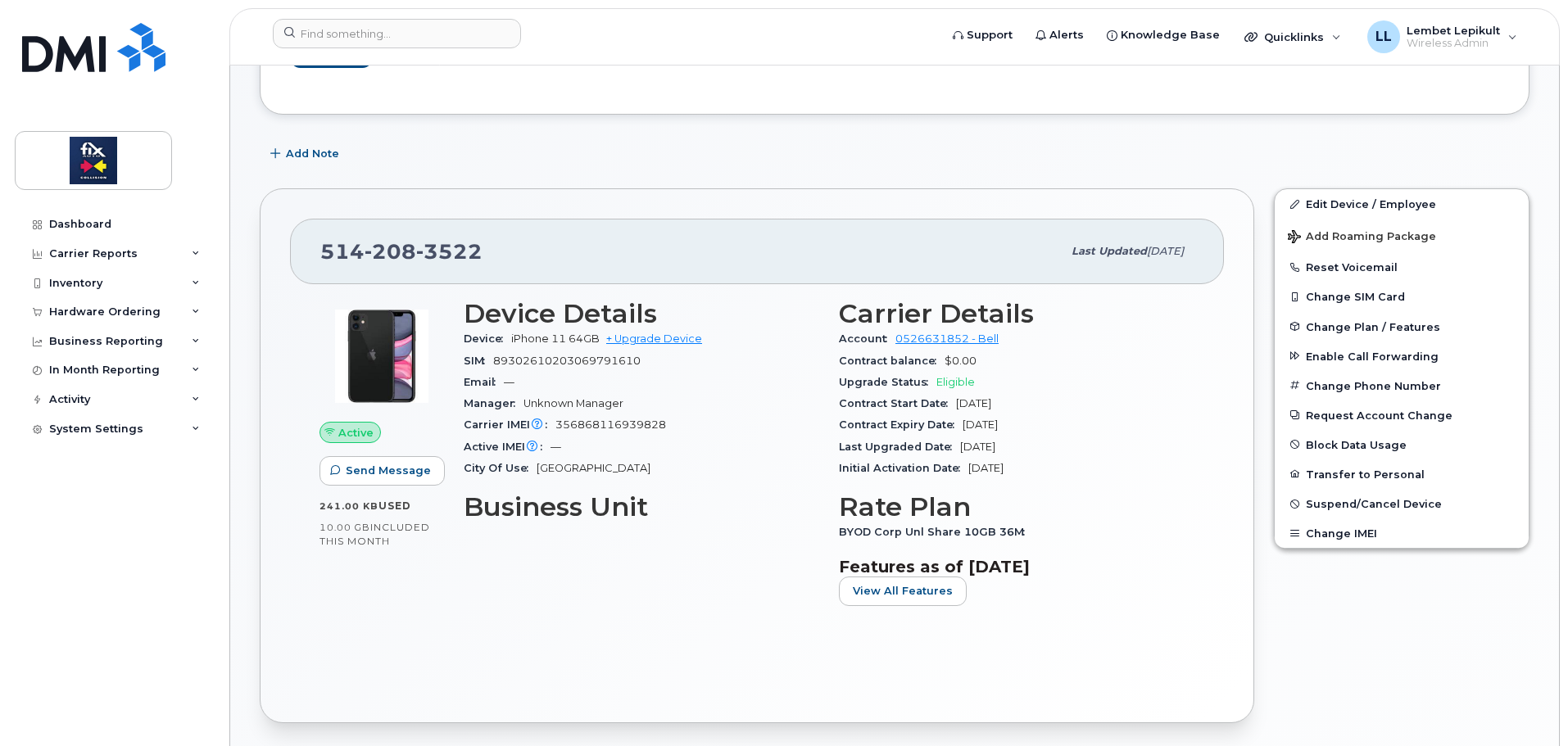
scroll to position [410, 0]
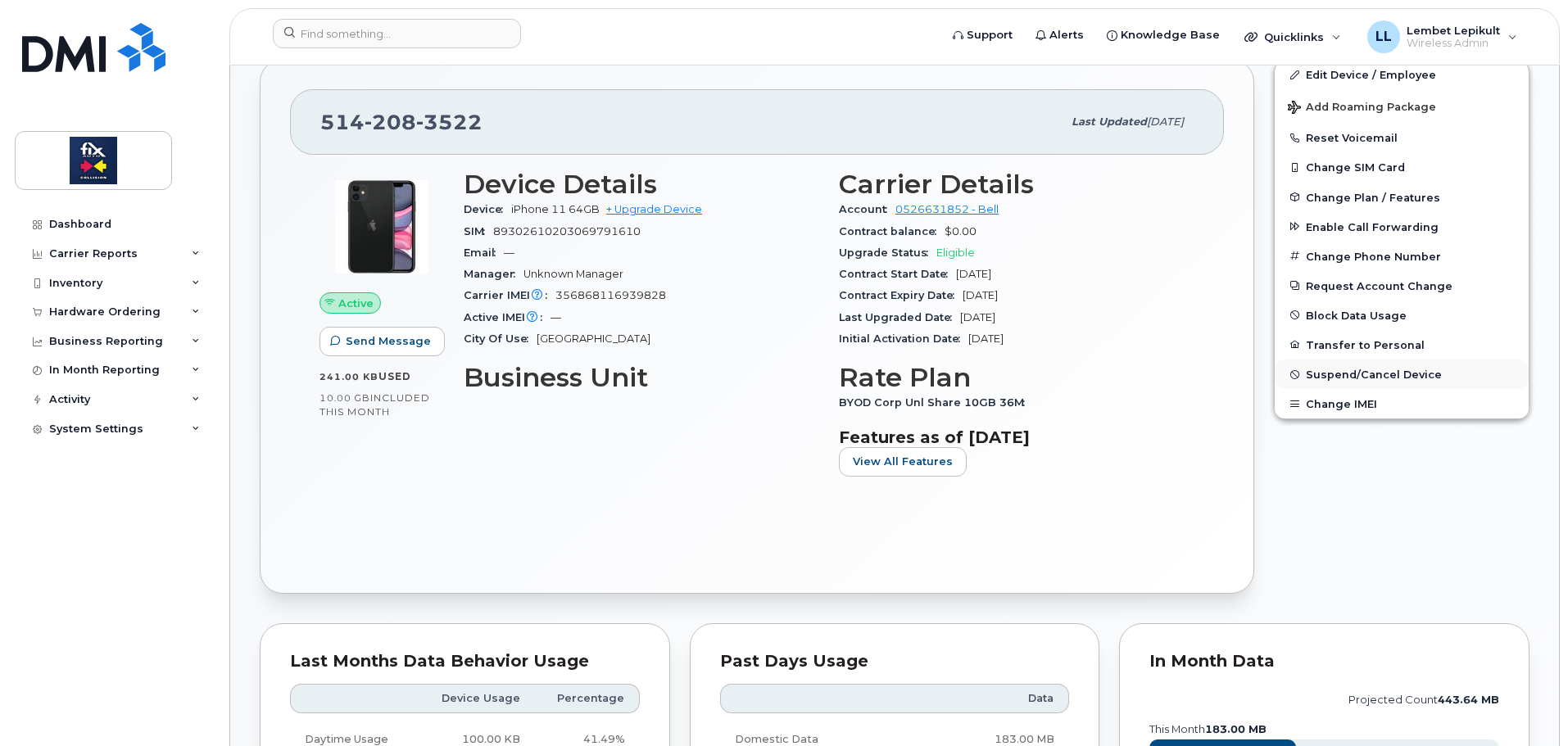
click at [1344, 373] on span "Suspend/Cancel Device" at bounding box center [1373, 374] width 136 height 13
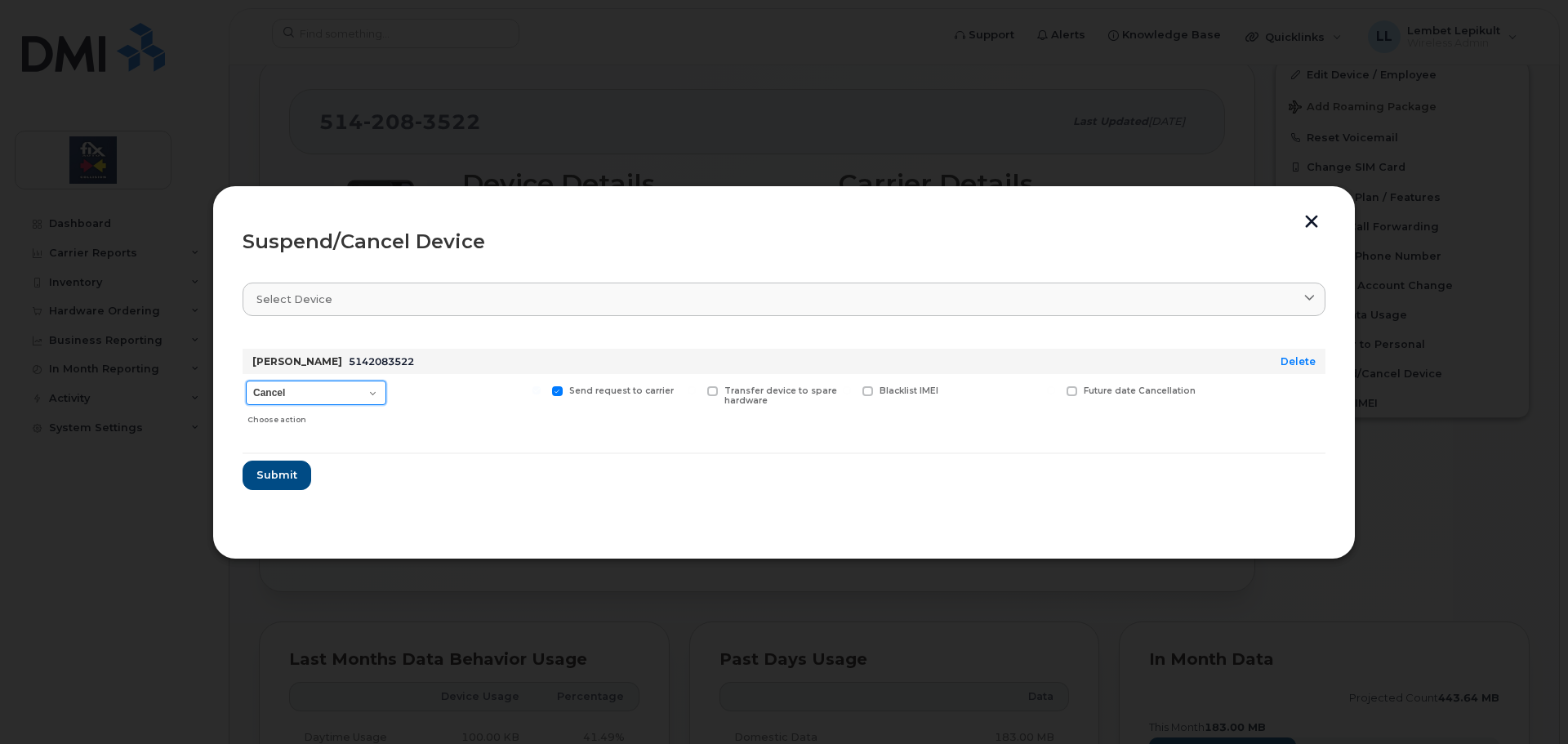
click at [335, 398] on select "Cancel Suspend - Extend Suspension Suspend - Reduced Rate Suspend - Full Rate S…" at bounding box center [315, 393] width 140 height 24
click at [245, 381] on select "Cancel Suspend - Extend Suspension Suspend - Reduced Rate Suspend - Full Rate S…" at bounding box center [315, 393] width 140 height 24
click at [337, 393] on select "Cancel Suspend - Extend Suspension Suspend - Reduced Rate Suspend - Full Rate S…" at bounding box center [315, 393] width 140 height 24
select select "[object Object]"
click at [245, 381] on select "Cancel Suspend - Extend Suspension Suspend - Reduced Rate Suspend - Full Rate S…" at bounding box center [315, 393] width 140 height 24
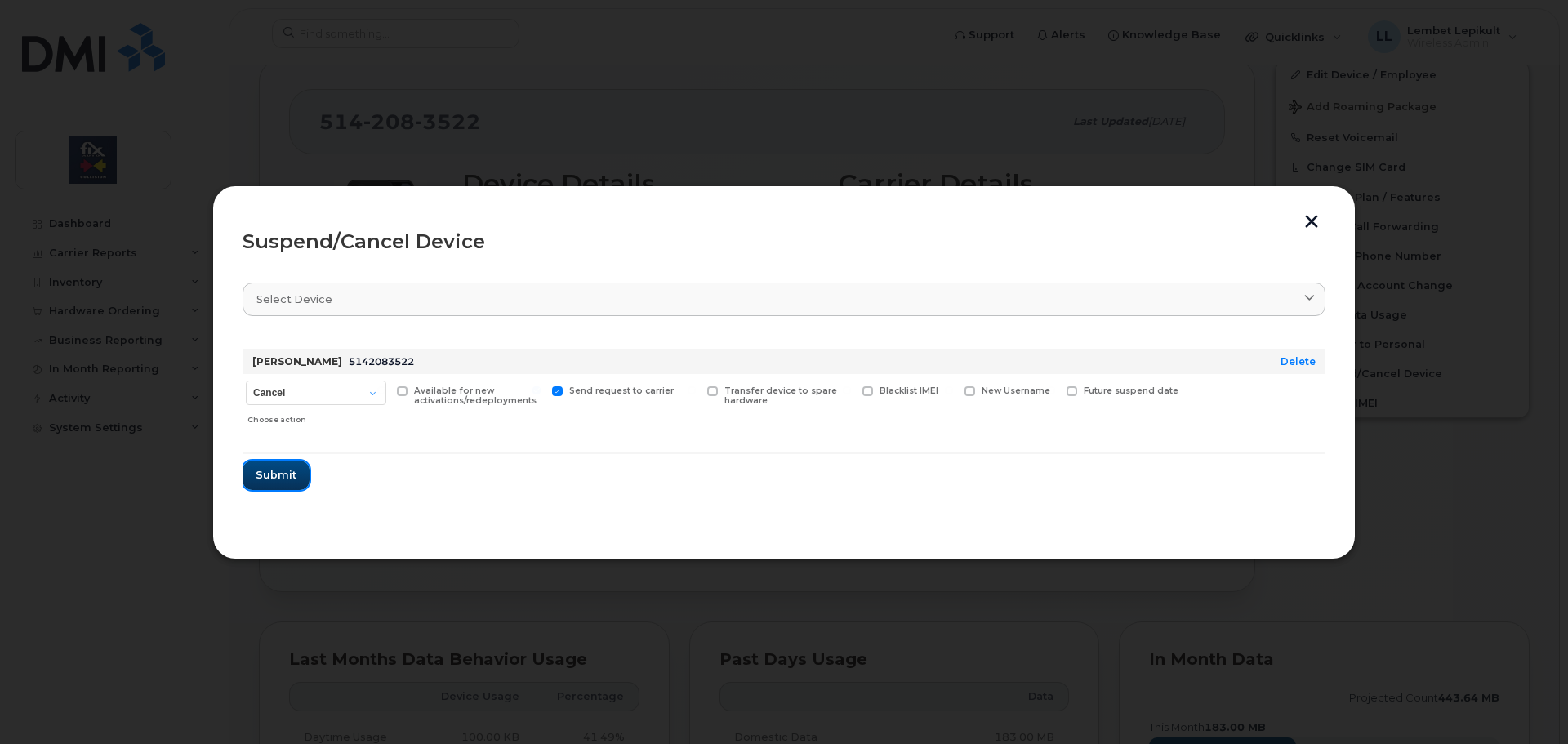
click at [262, 479] on span "Submit" at bounding box center [276, 475] width 41 height 15
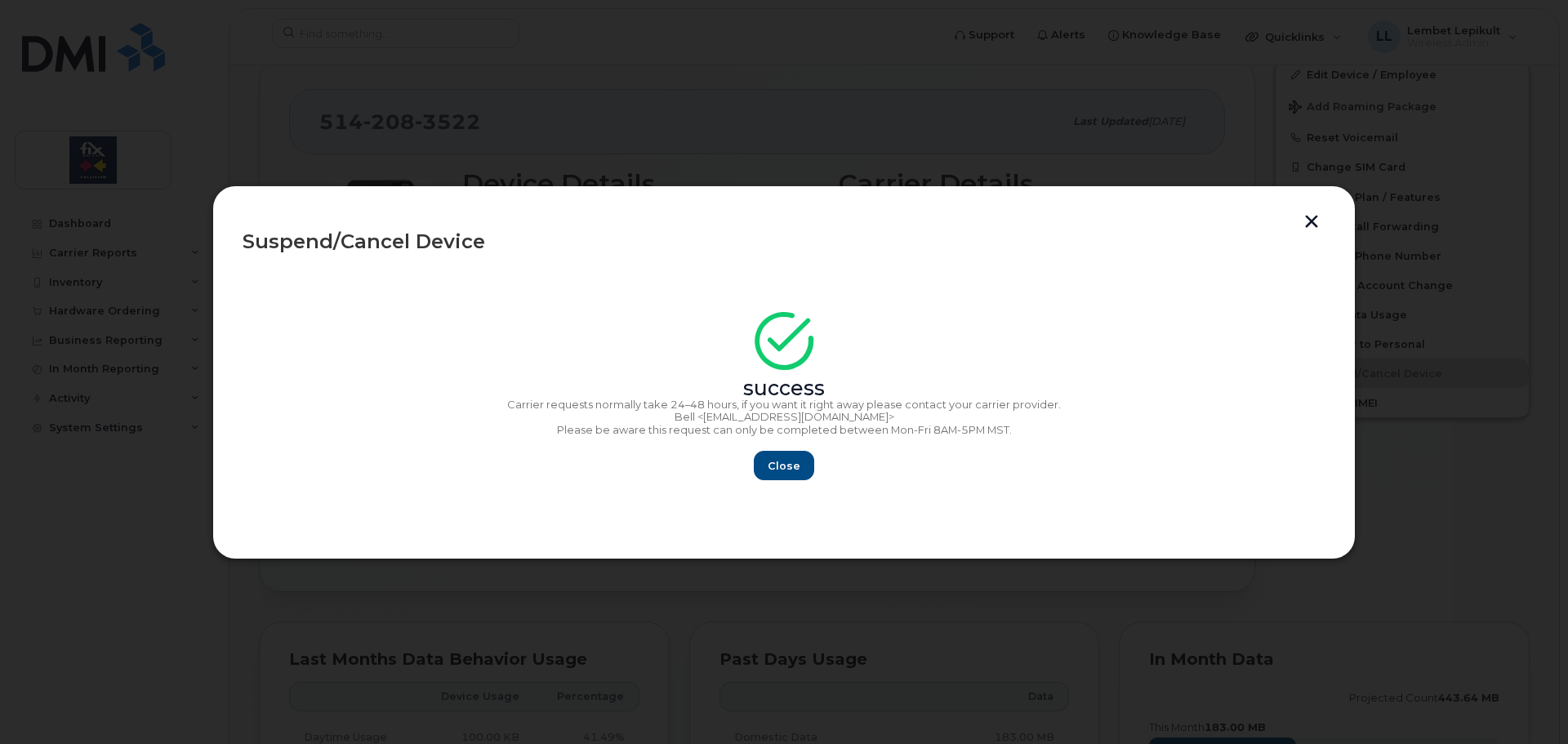
click at [1310, 210] on div "Suspend/Cancel Device success Carrier requests normally take 24–48 hours, if yo…" at bounding box center [784, 372] width 1143 height 374
click at [800, 454] on button "Close" at bounding box center [784, 465] width 59 height 29
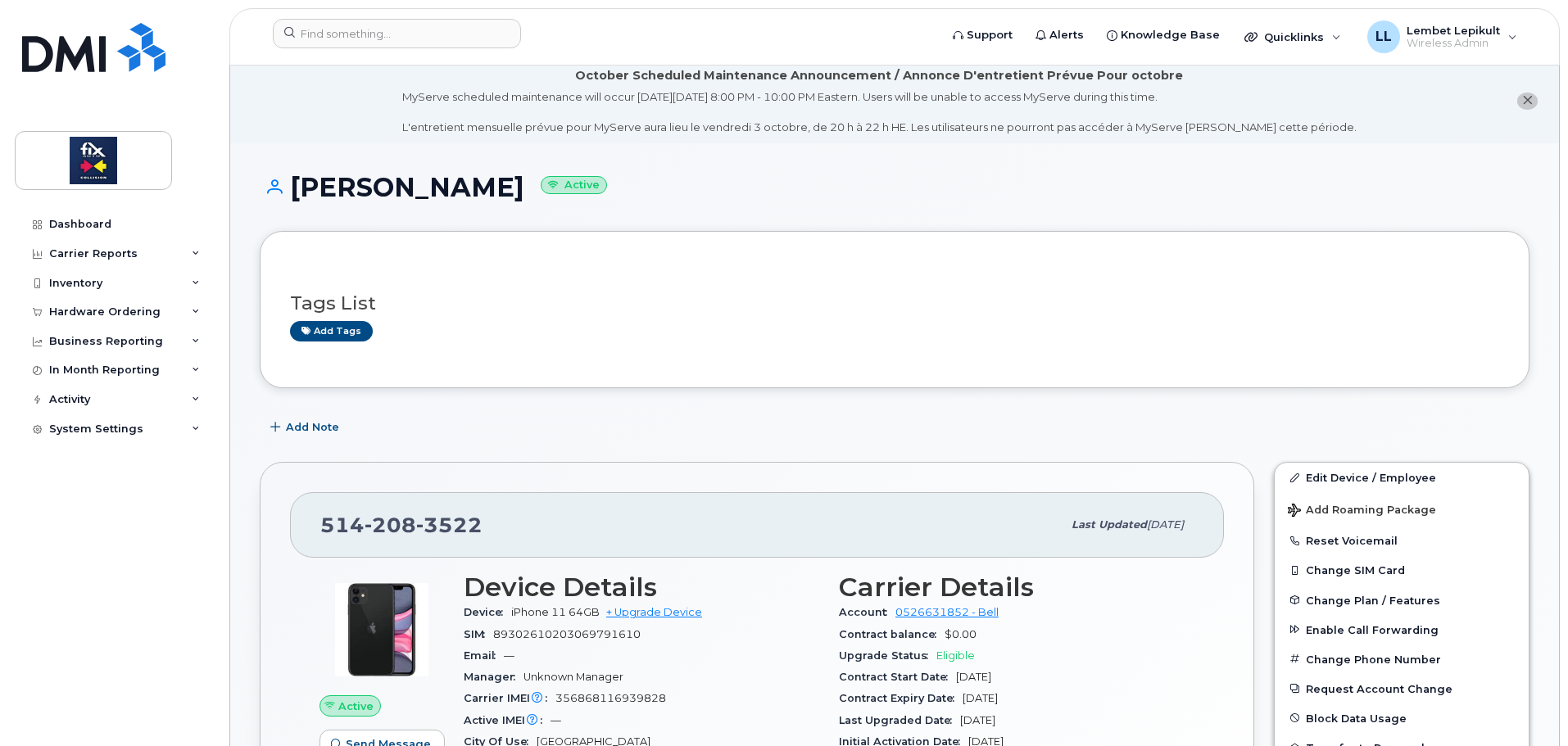
scroll to position [0, 0]
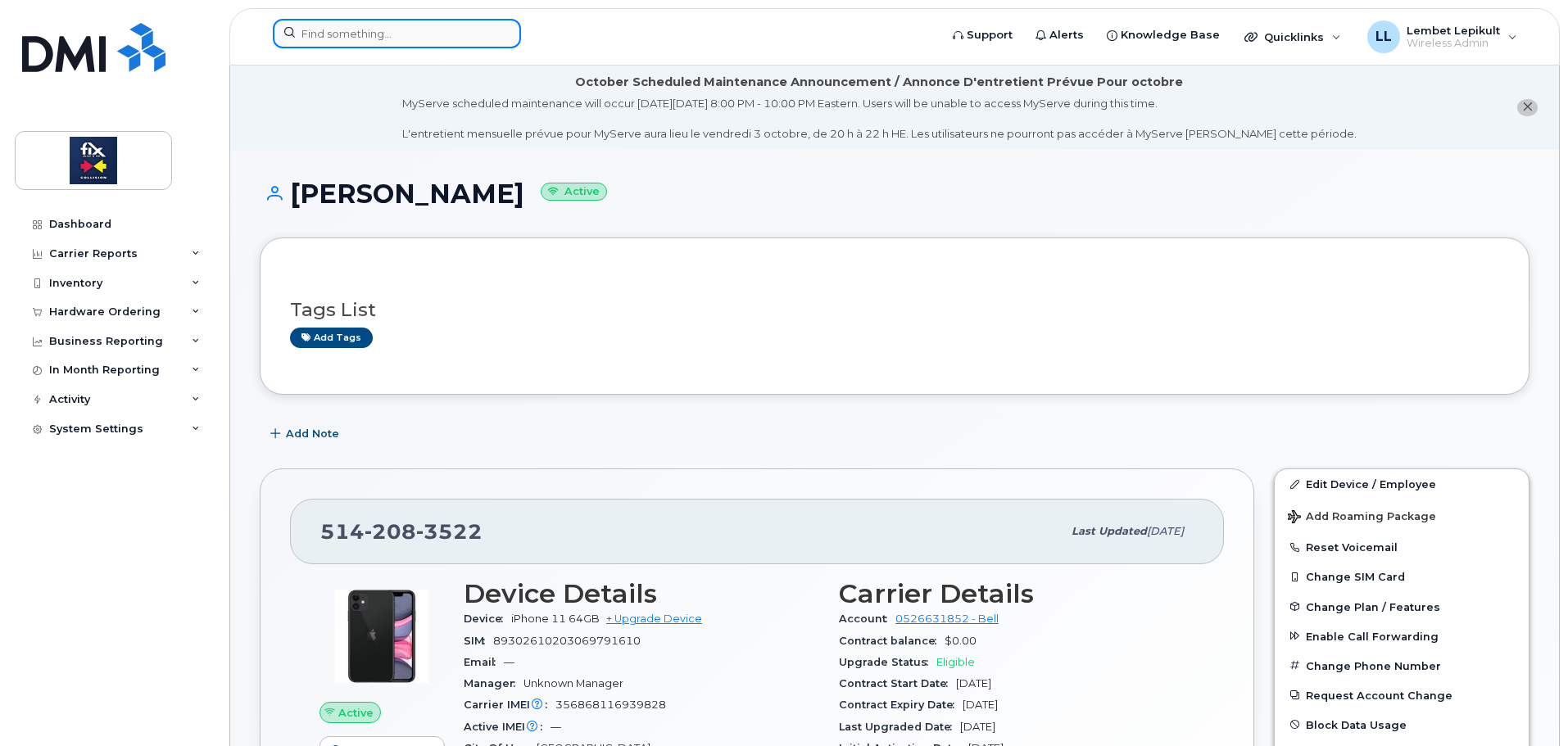
click at [348, 29] on input at bounding box center [396, 33] width 248 height 30
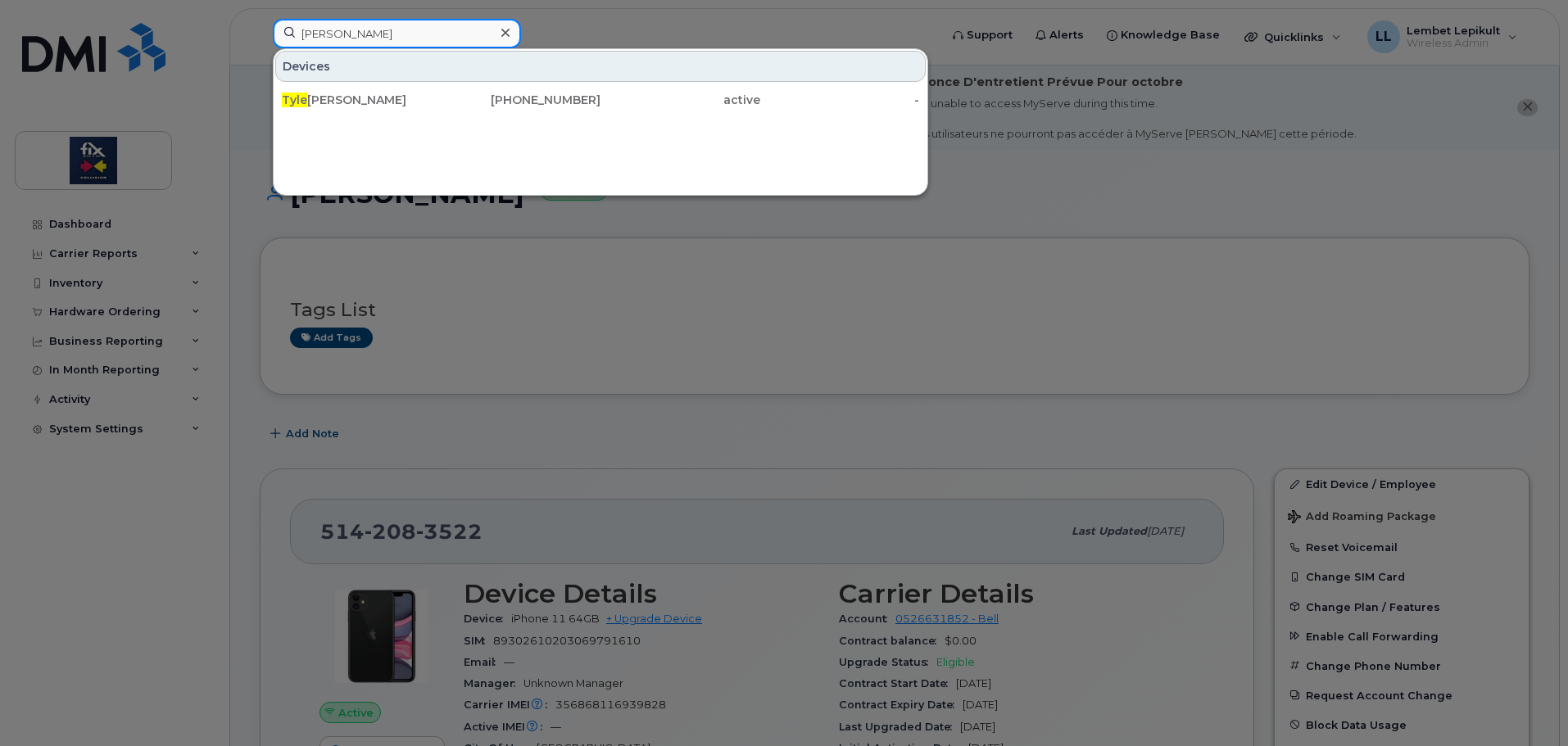
type input "tyler"
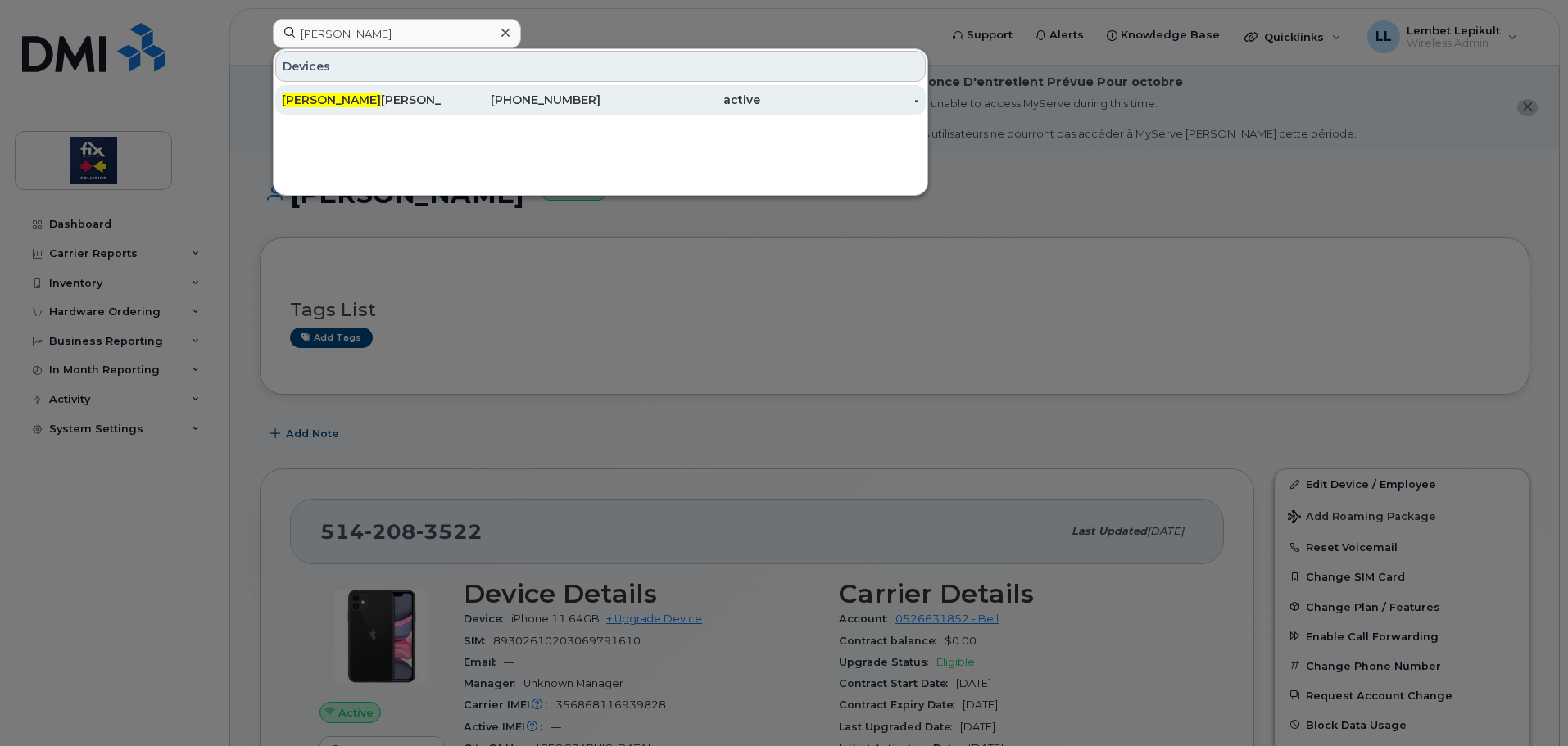
click at [331, 103] on div "Tyler Johansen" at bounding box center [361, 99] width 159 height 16
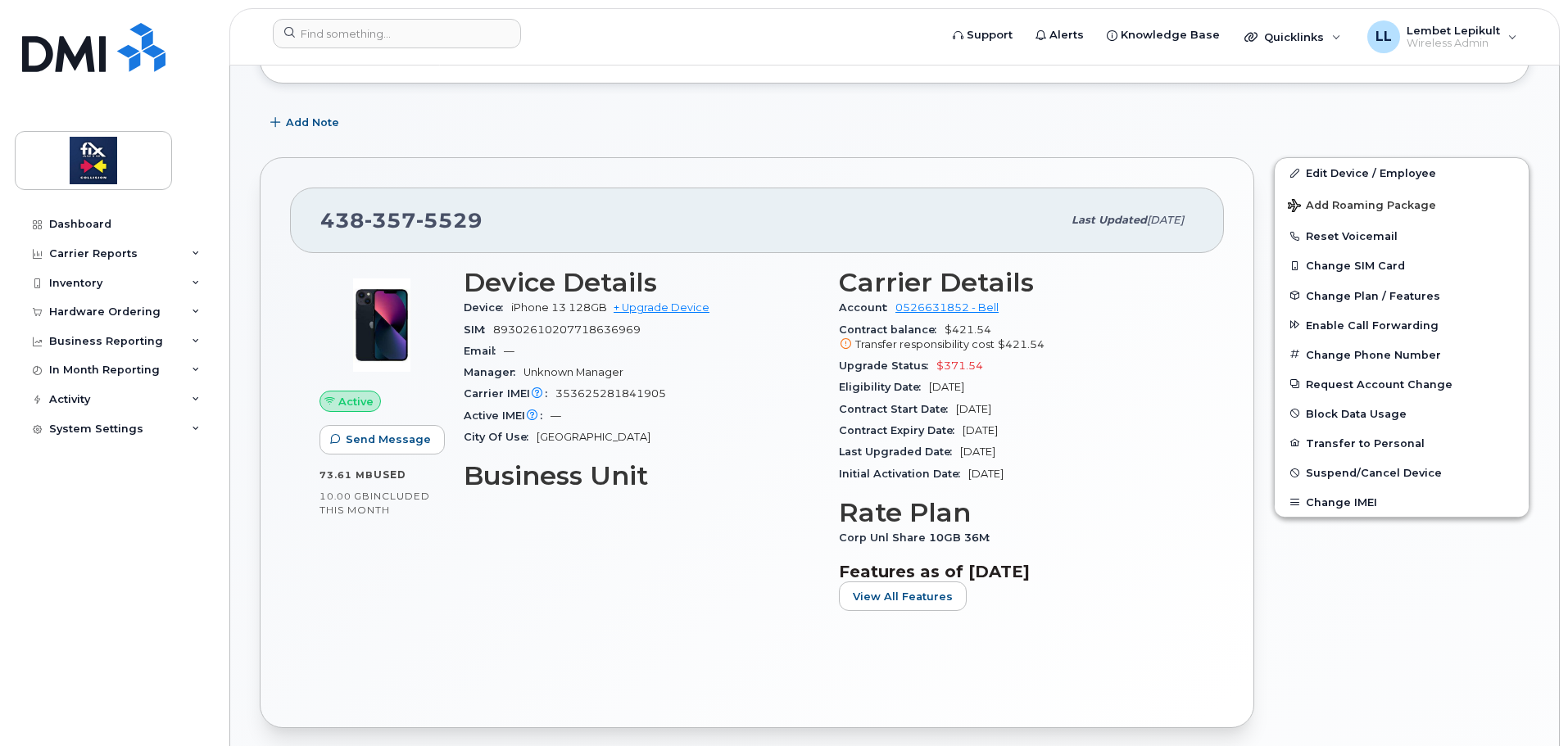
scroll to position [327, 0]
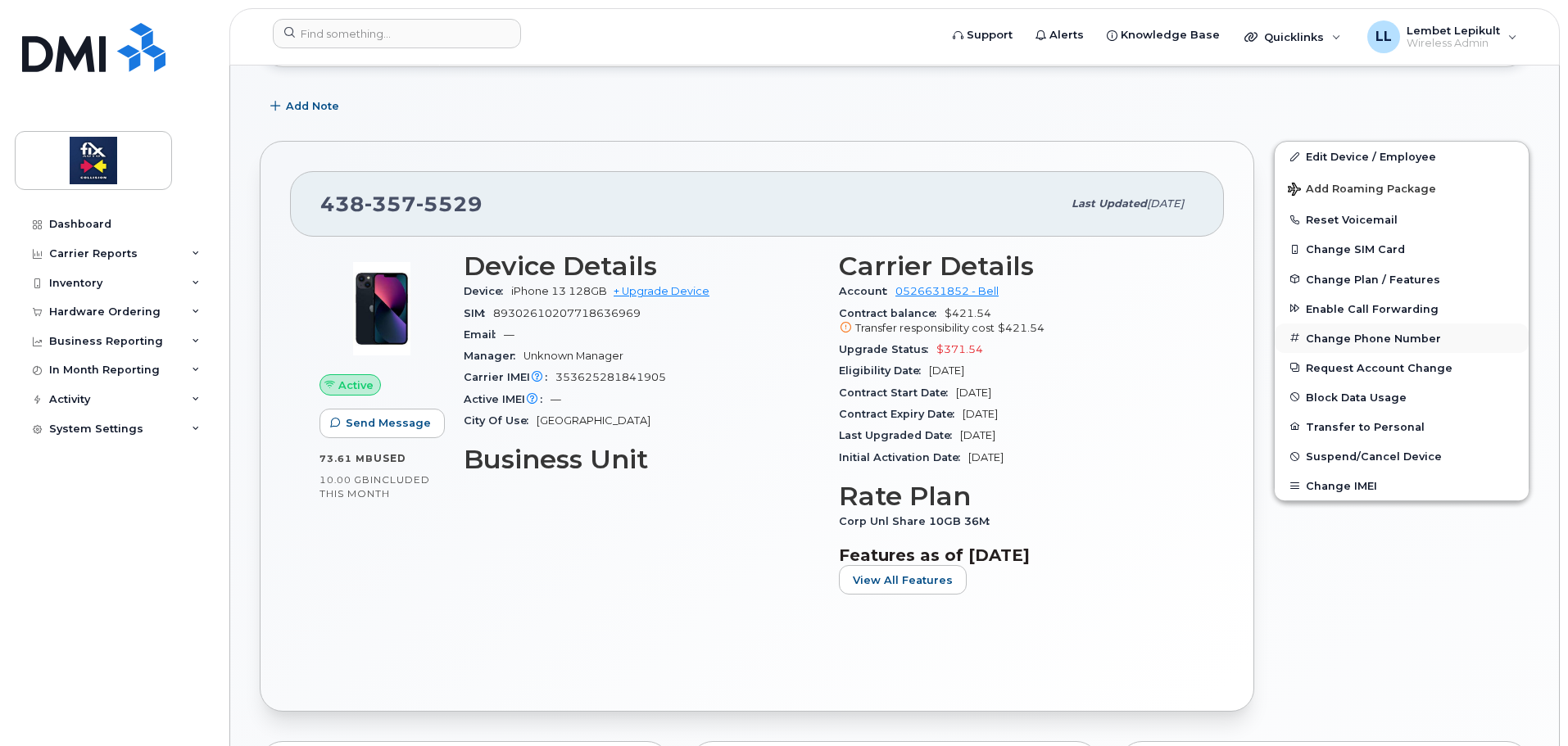
click at [1355, 341] on button "Change Phone Number" at bounding box center [1401, 338] width 254 height 30
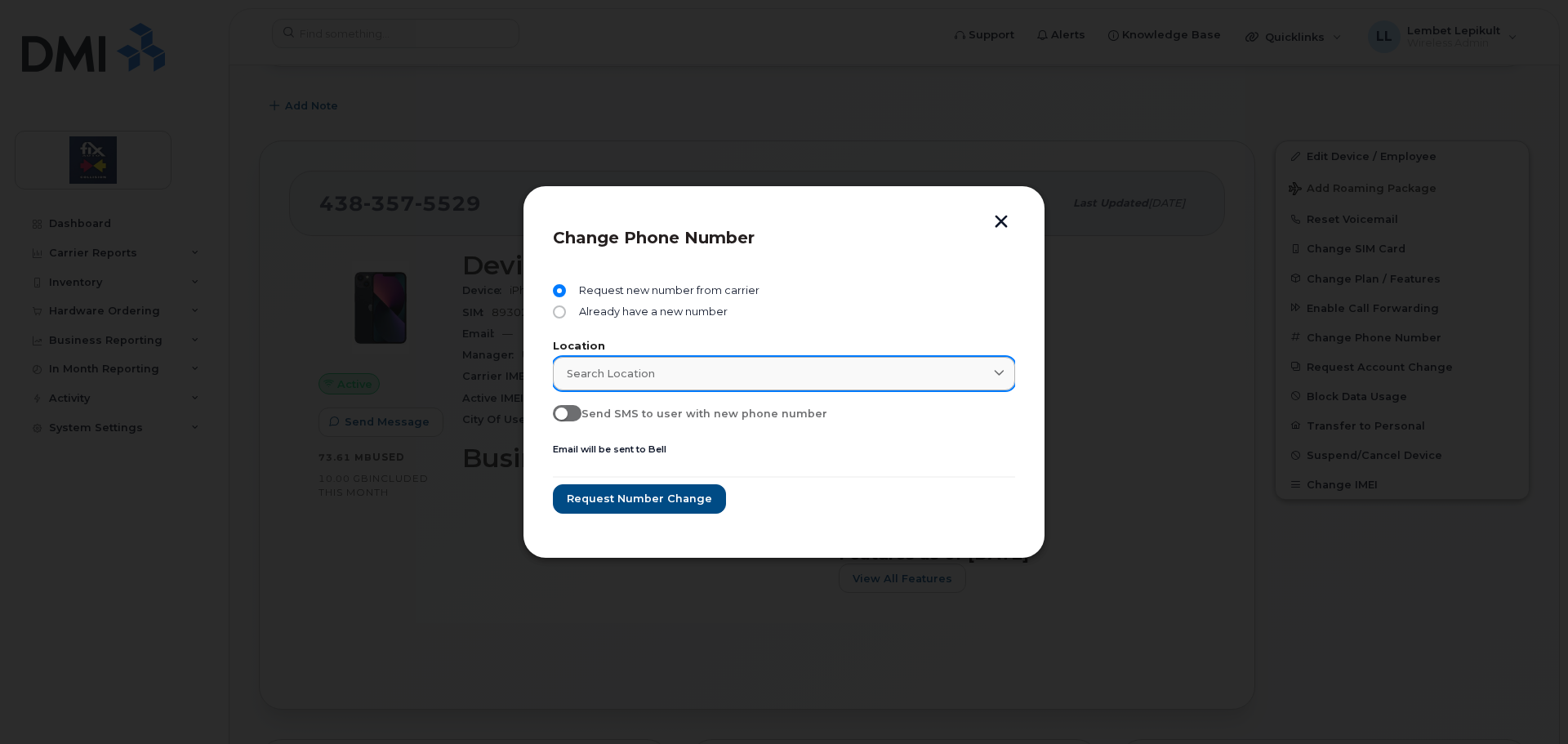
click at [632, 364] on link "Search location" at bounding box center [784, 373] width 462 height 34
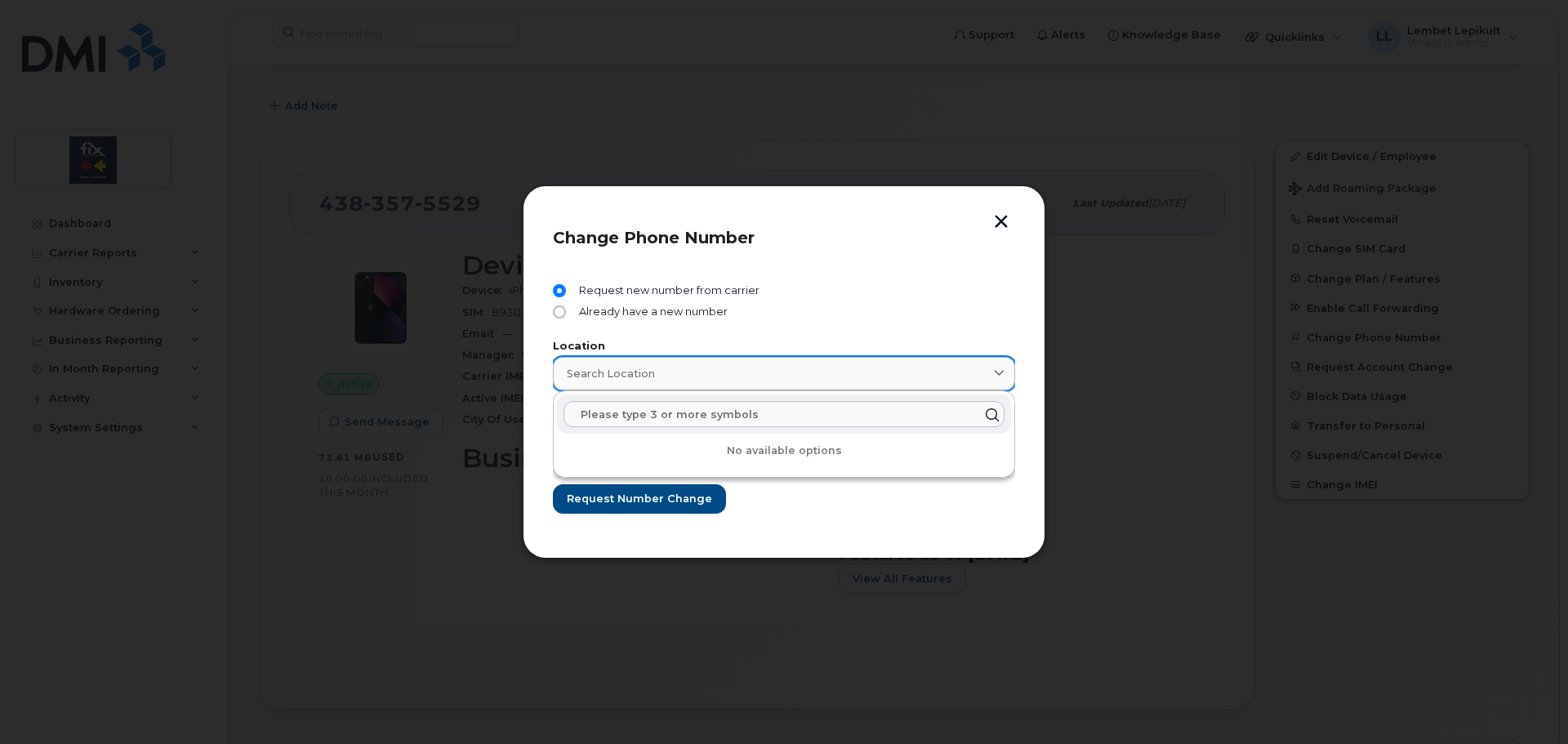
click at [700, 368] on div "Search location" at bounding box center [784, 373] width 435 height 15
click at [657, 376] on div "Search location" at bounding box center [784, 373] width 435 height 15
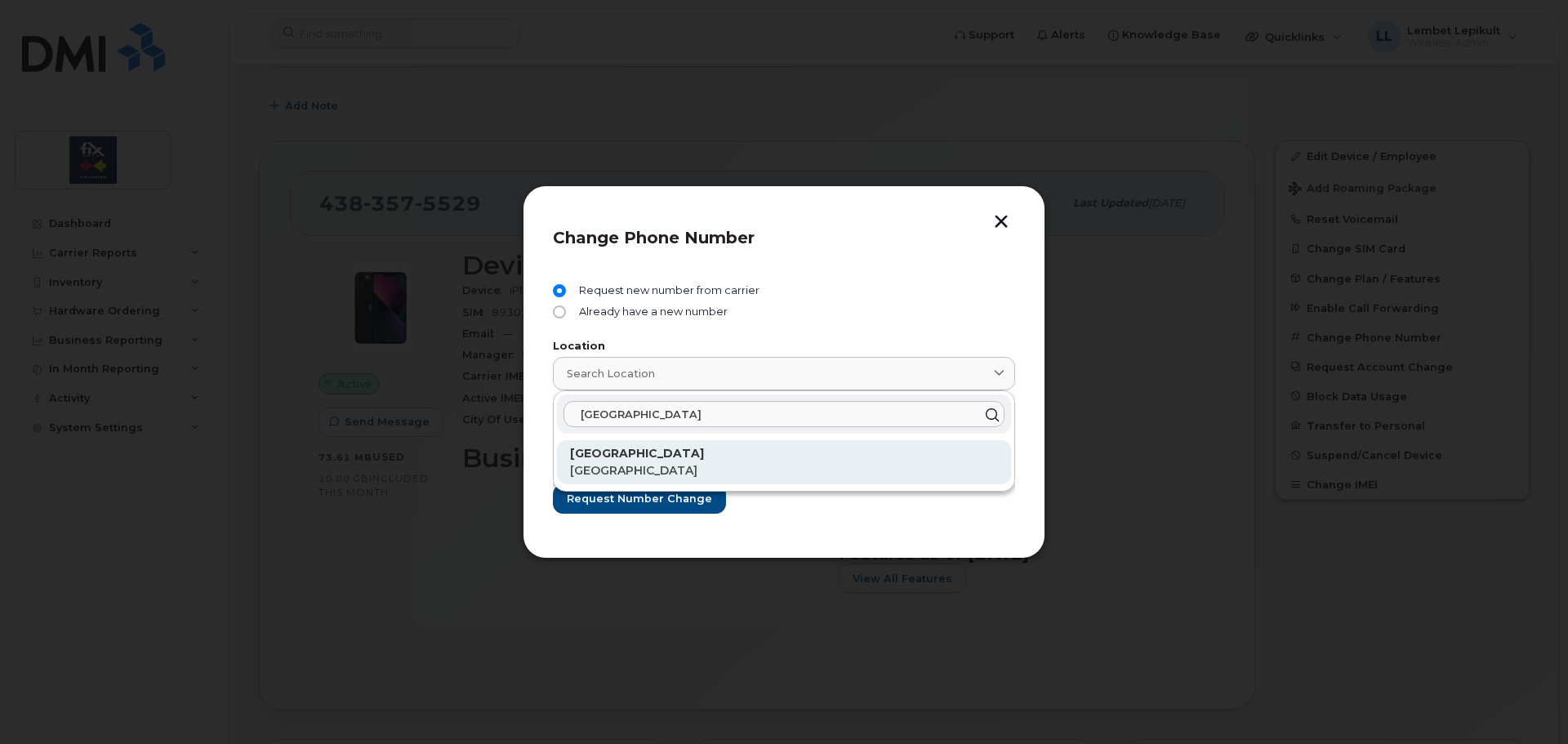
type input "[GEOGRAPHIC_DATA]"
click at [613, 464] on p "[GEOGRAPHIC_DATA]" at bounding box center [784, 471] width 428 height 17
type input "[GEOGRAPHIC_DATA]"
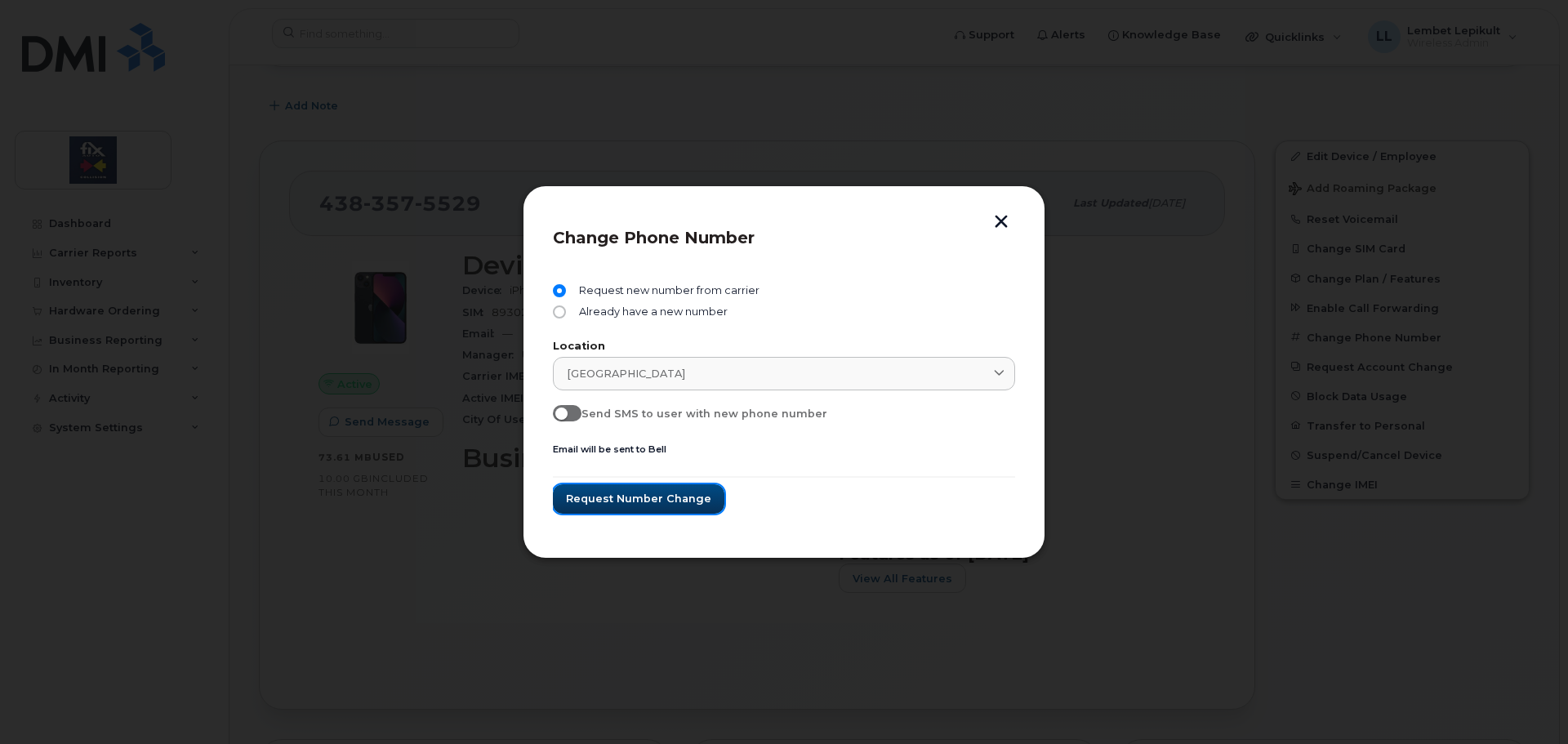
click at [621, 504] on span "Request number change" at bounding box center [638, 499] width 145 height 15
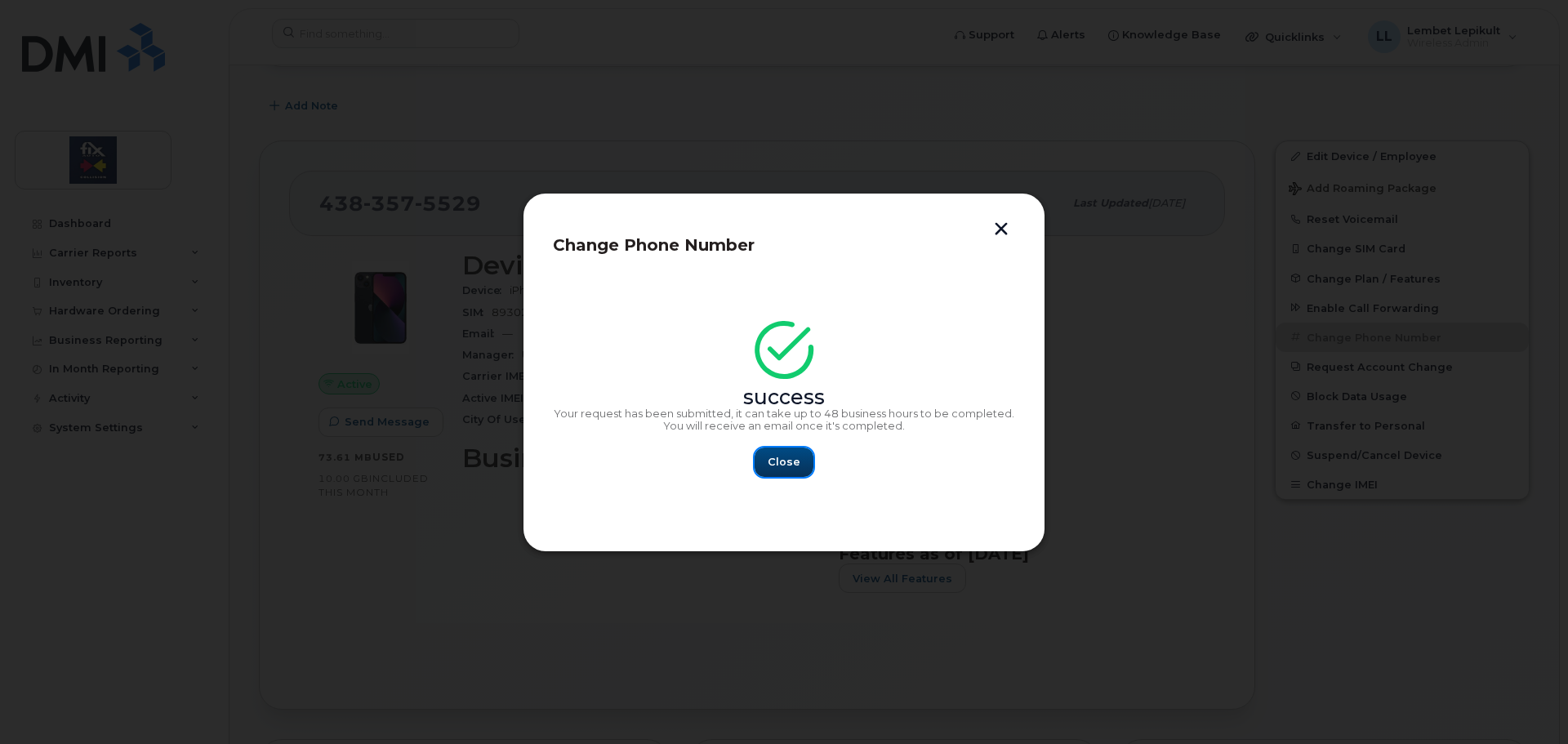
click at [779, 462] on span "Close" at bounding box center [784, 462] width 33 height 15
